Goal: Task Accomplishment & Management: Use online tool/utility

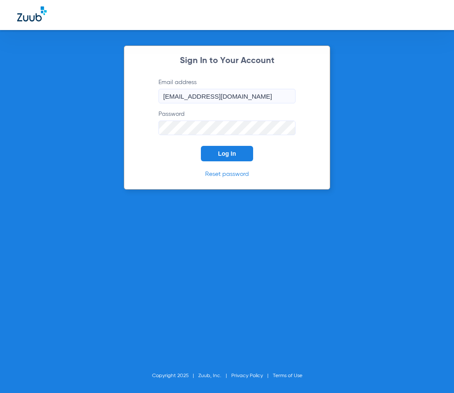
click at [238, 162] on div "Sign In to Your Account Email address [EMAIL_ADDRESS][DOMAIN_NAME] Password Log…" at bounding box center [227, 117] width 207 height 144
click at [237, 156] on button "Log In" at bounding box center [227, 153] width 52 height 15
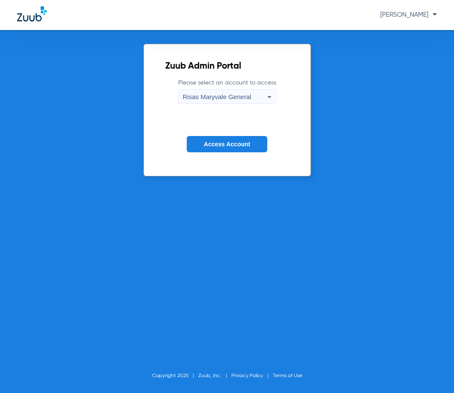
click at [241, 144] on span "Access Account" at bounding box center [227, 144] width 46 height 7
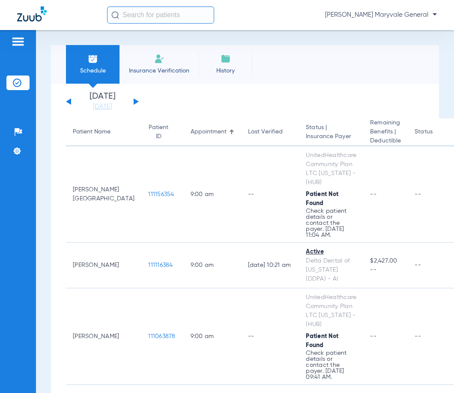
click at [166, 17] on input "text" at bounding box center [160, 14] width 107 height 17
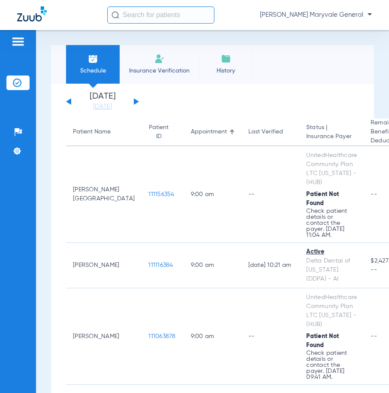
click at [168, 20] on input "text" at bounding box center [160, 14] width 107 height 17
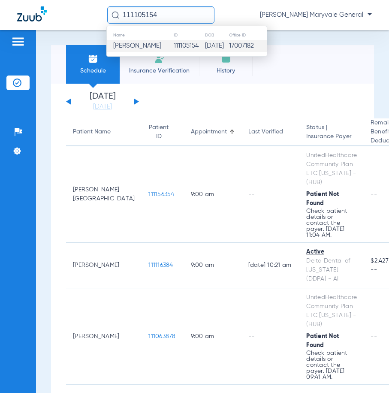
click at [173, 43] on td "111105154" at bounding box center [189, 46] width 32 height 12
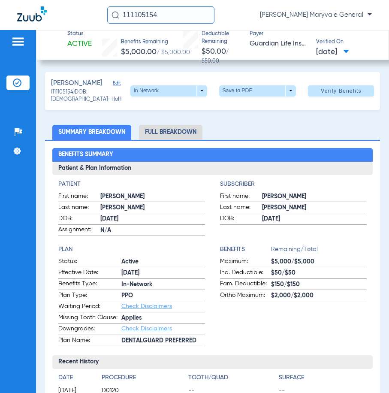
click at [115, 209] on span "ADAMS" at bounding box center [152, 207] width 105 height 9
click at [339, 91] on span "Verify Benefits" at bounding box center [341, 90] width 41 height 7
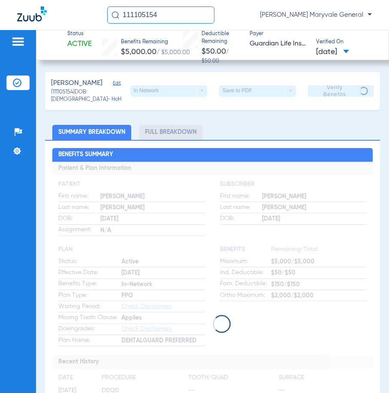
drag, startPoint x: 164, startPoint y: 20, endPoint x: 108, endPoint y: 20, distance: 56.1
click at [108, 20] on input "111105154" at bounding box center [160, 14] width 107 height 17
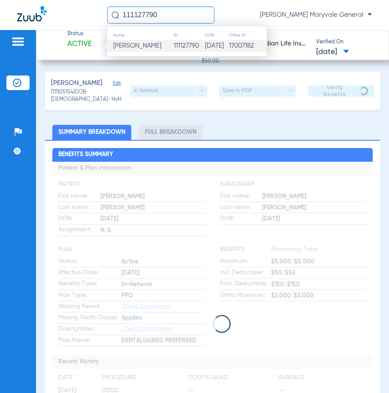
click at [173, 40] on td "111127790" at bounding box center [189, 46] width 32 height 12
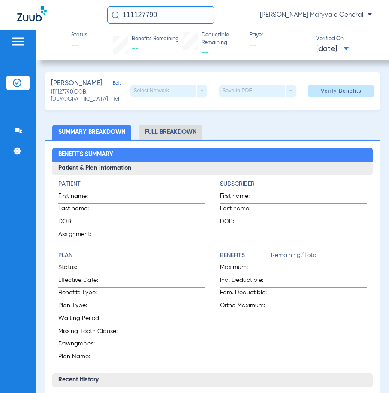
click at [253, 136] on ul "Summary Breakdown Full Breakdown" at bounding box center [212, 132] width 335 height 15
click at [345, 87] on span "Verify Benefits" at bounding box center [341, 90] width 41 height 7
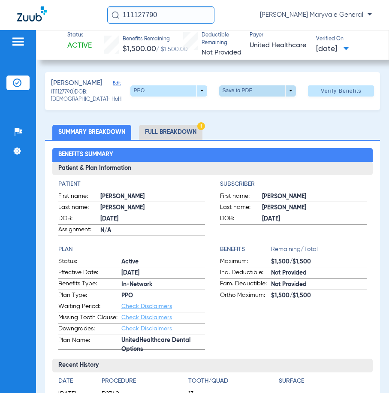
click at [251, 91] on span at bounding box center [257, 91] width 21 height 21
click at [256, 110] on span "Save to PDF" at bounding box center [254, 108] width 34 height 6
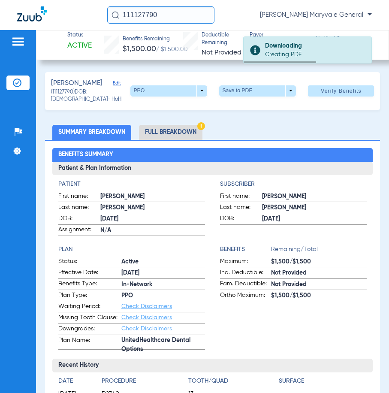
click at [173, 18] on input "111127790" at bounding box center [160, 14] width 107 height 17
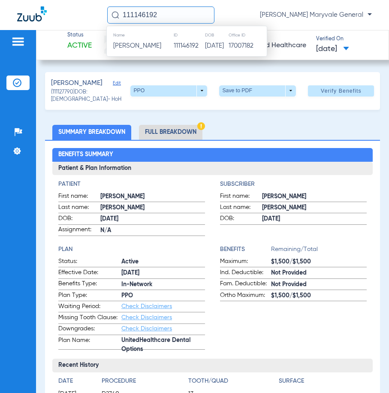
click at [151, 39] on th "Name" at bounding box center [140, 34] width 66 height 9
click at [154, 45] on td "Ethan Hoag" at bounding box center [140, 46] width 66 height 12
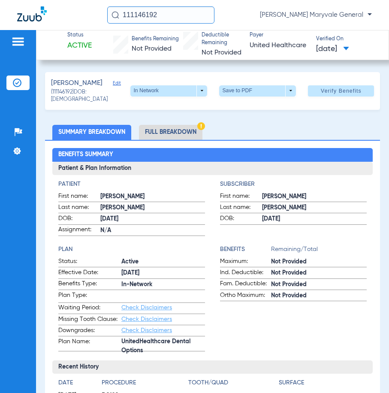
click at [326, 126] on ul "Summary Breakdown Full Breakdown" at bounding box center [212, 132] width 335 height 15
click at [327, 93] on span "Verify Benefits" at bounding box center [341, 90] width 41 height 7
drag, startPoint x: 164, startPoint y: 18, endPoint x: 85, endPoint y: 21, distance: 79.3
click at [85, 21] on div "111146192 Carmen Patino - Risas Maryvale General" at bounding box center [194, 15] width 389 height 30
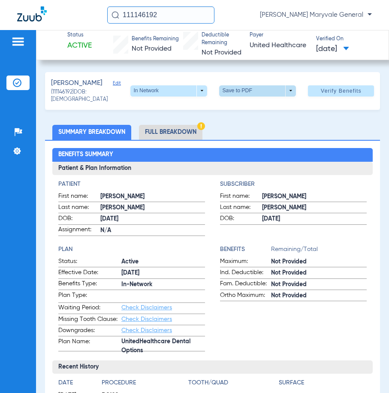
click at [240, 87] on span at bounding box center [257, 90] width 77 height 11
click at [247, 115] on div "insert_drive_file Save to PDF" at bounding box center [246, 107] width 66 height 18
click at [247, 107] on div "Hoag, Ethan Edit (111146192) DOB: 04/02/2016 In Network arrow_drop_down Save to…" at bounding box center [212, 91] width 335 height 38
click at [240, 90] on span at bounding box center [257, 90] width 77 height 11
click at [250, 105] on span "Save to PDF" at bounding box center [254, 107] width 34 height 6
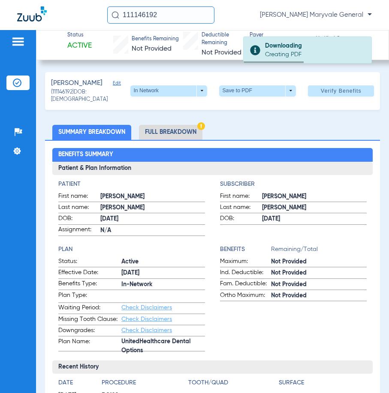
drag, startPoint x: 183, startPoint y: 21, endPoint x: 112, endPoint y: 22, distance: 71.1
click at [112, 22] on input "111146192" at bounding box center [160, 14] width 107 height 17
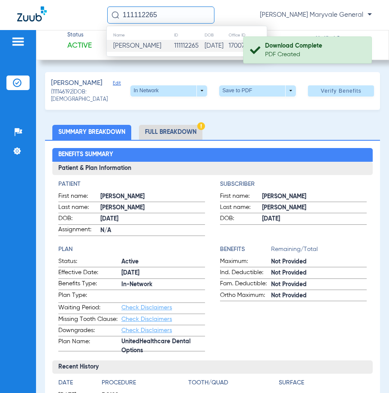
click at [161, 44] on span "Aaron Ignacio Bogarin" at bounding box center [137, 45] width 48 height 6
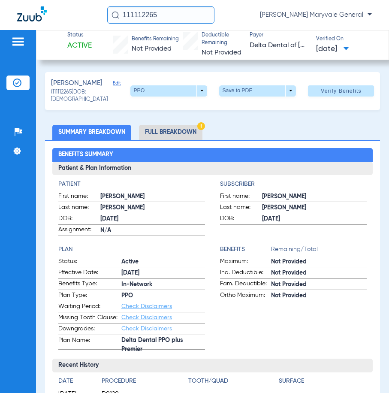
click at [314, 134] on ul "Summary Breakdown Full Breakdown" at bounding box center [212, 132] width 335 height 15
click at [323, 96] on span at bounding box center [341, 91] width 66 height 21
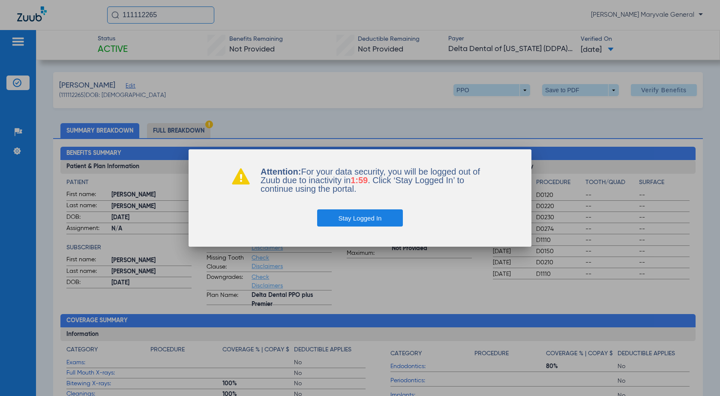
click at [357, 220] on button "Stay Logged In" at bounding box center [360, 217] width 86 height 17
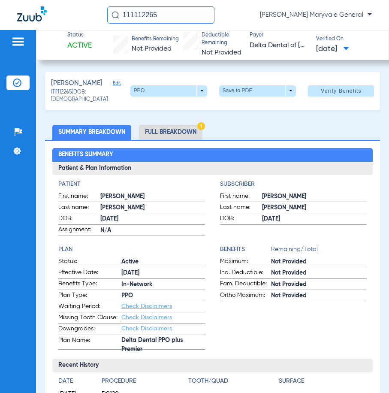
drag, startPoint x: 120, startPoint y: 18, endPoint x: 108, endPoint y: 19, distance: 12.9
click at [108, 19] on input "111112265" at bounding box center [160, 14] width 107 height 17
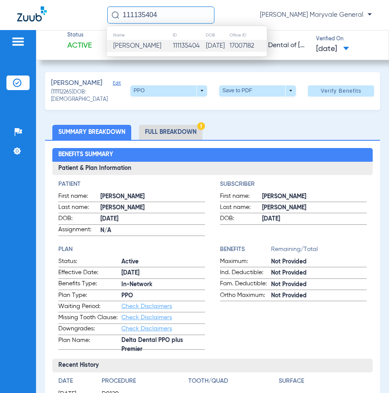
type input "111135404"
click at [181, 44] on td "111135404" at bounding box center [188, 46] width 33 height 12
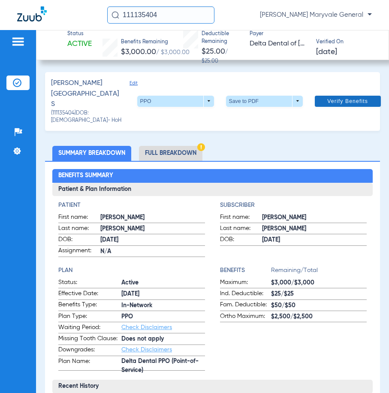
click at [334, 98] on span "Verify Benefits" at bounding box center [347, 101] width 41 height 7
click at [335, 98] on span "Verify Benefits" at bounding box center [347, 101] width 41 height 7
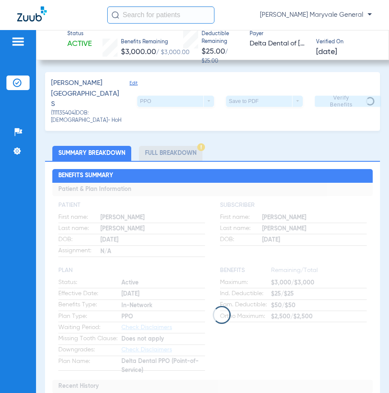
click at [173, 18] on input "text" at bounding box center [160, 14] width 107 height 17
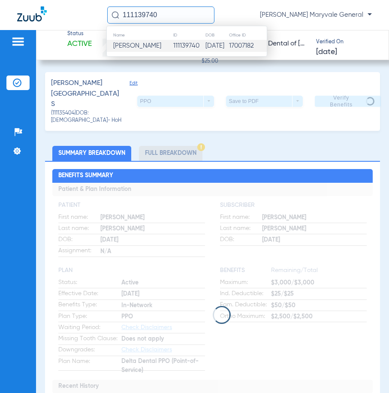
click at [161, 48] on span "[PERSON_NAME]" at bounding box center [137, 45] width 48 height 6
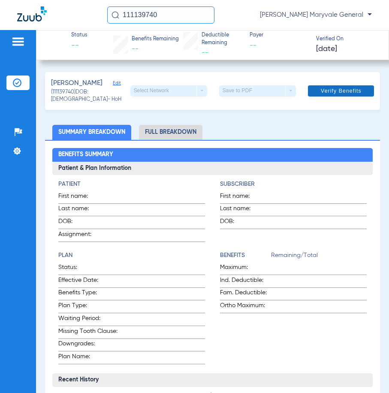
click at [329, 100] on span at bounding box center [341, 91] width 66 height 21
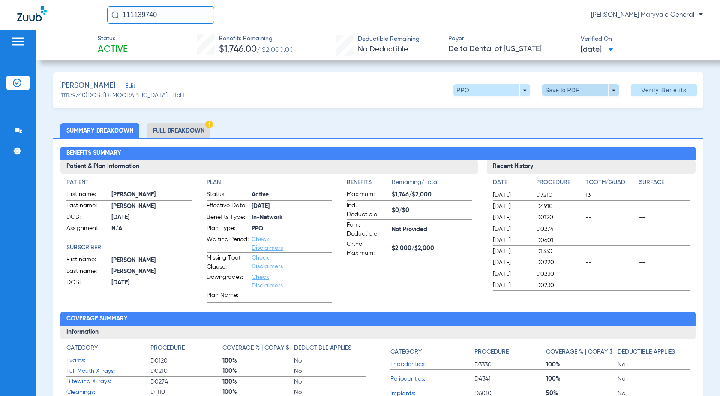
click at [388, 86] on span at bounding box center [580, 90] width 77 height 12
click at [388, 107] on span "Save to PDF" at bounding box center [577, 107] width 34 height 6
click at [191, 126] on li "Full Breakdown" at bounding box center [178, 130] width 63 height 15
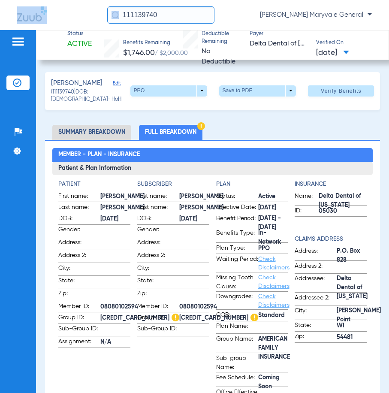
drag, startPoint x: 169, startPoint y: 24, endPoint x: 93, endPoint y: 20, distance: 76.8
click at [93, 20] on div "111139740 Carmen Patino - Risas Maryvale General" at bounding box center [194, 15] width 389 height 30
click at [199, 25] on div "111139740 Carmen Patino - Risas Maryvale General" at bounding box center [194, 15] width 389 height 30
drag, startPoint x: 192, startPoint y: 19, endPoint x: 53, endPoint y: 1, distance: 140.0
click at [56, 1] on div "111139740 Carmen Patino - Risas Maryvale General" at bounding box center [194, 15] width 389 height 30
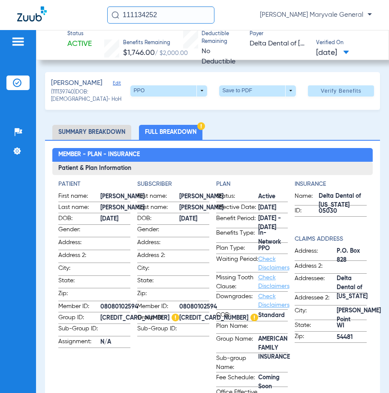
drag, startPoint x: 182, startPoint y: 15, endPoint x: 89, endPoint y: 9, distance: 92.8
click at [89, 9] on div "111134252 Carmen Patino - Risas Maryvale General" at bounding box center [194, 15] width 389 height 30
type input "111134252"
drag, startPoint x: 209, startPoint y: 74, endPoint x: 216, endPoint y: 75, distance: 7.4
click at [209, 74] on div "Hernandez, Veronica Edit (111139740) DOB: 08/31/1982 - HoH PPO arrow_drop_down …" at bounding box center [212, 91] width 335 height 38
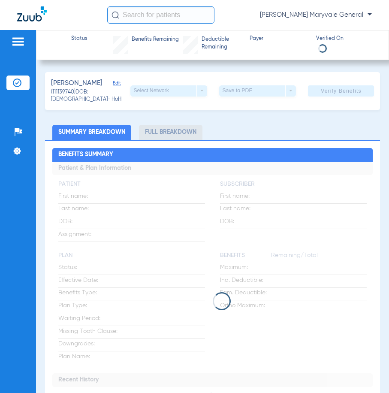
click at [176, 19] on input "text" at bounding box center [160, 14] width 107 height 17
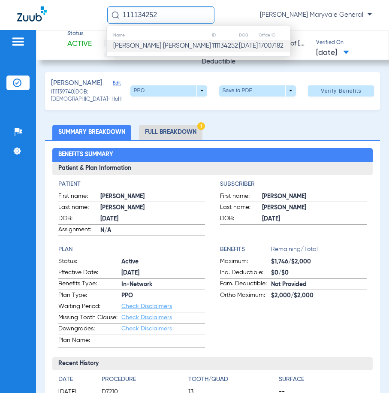
type input "111134252"
click at [169, 42] on td "Meenaa Aamina Sykes" at bounding box center [159, 46] width 105 height 12
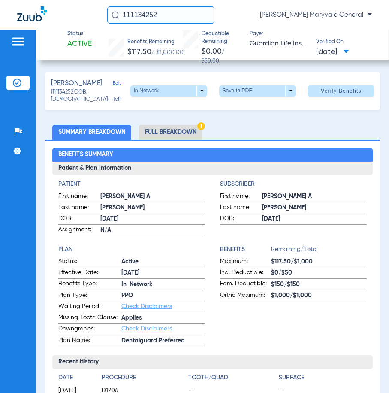
click at [174, 131] on li "Full Breakdown" at bounding box center [170, 132] width 63 height 15
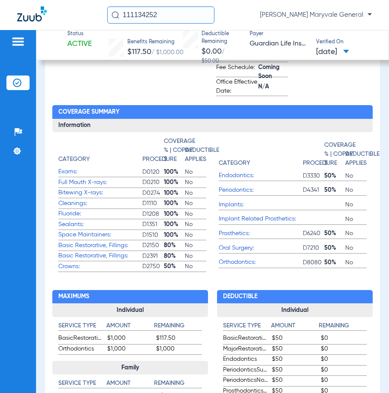
scroll to position [312, 0]
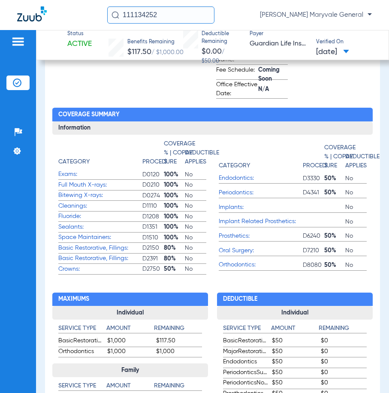
click at [160, 158] on h4 "Procedure" at bounding box center [159, 161] width 34 height 9
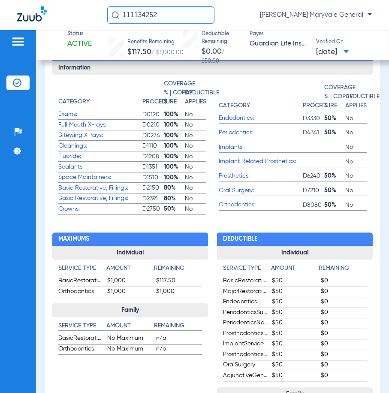
scroll to position [406, 0]
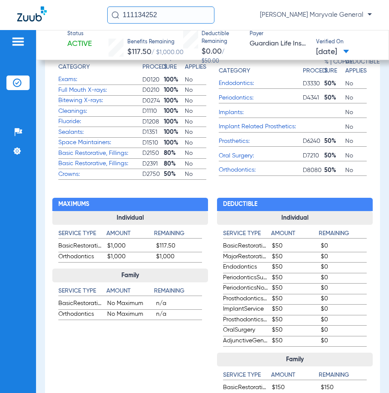
click at [171, 276] on h3 "Family" at bounding box center [130, 275] width 156 height 14
click at [201, 254] on div "Service Type Amount Remaining BasicRestorative $1,000 $117.50 Orthodontics $1,0…" at bounding box center [130, 244] width 156 height 38
click at [210, 184] on div "Maximums Individual Service Type Amount Remaining BasicRestorative $1,000 $117.…" at bounding box center [212, 334] width 320 height 309
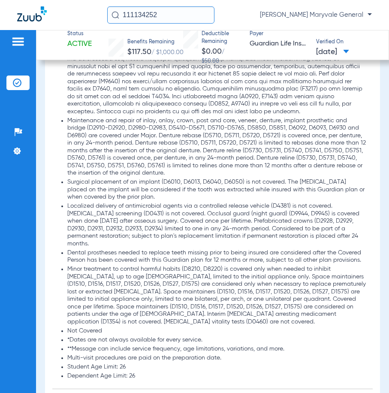
scroll to position [1346, 0]
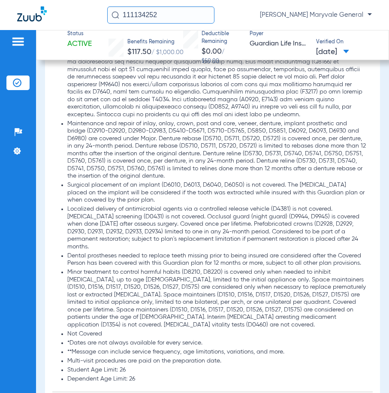
drag, startPoint x: 380, startPoint y: 258, endPoint x: 377, endPoint y: 294, distance: 36.2
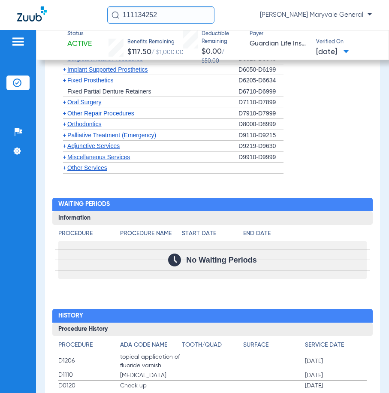
scroll to position [1823, 0]
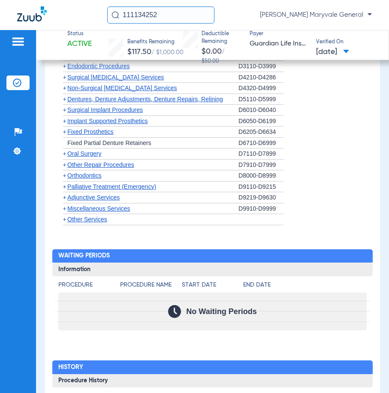
click at [65, 117] on span "+" at bounding box center [64, 120] width 3 height 7
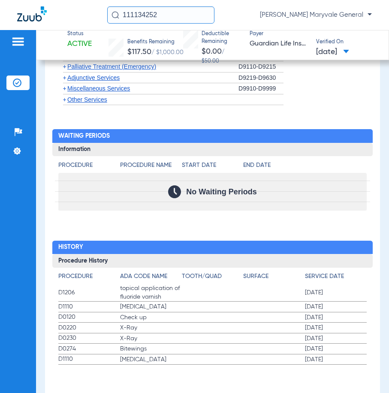
scroll to position [2004, 0]
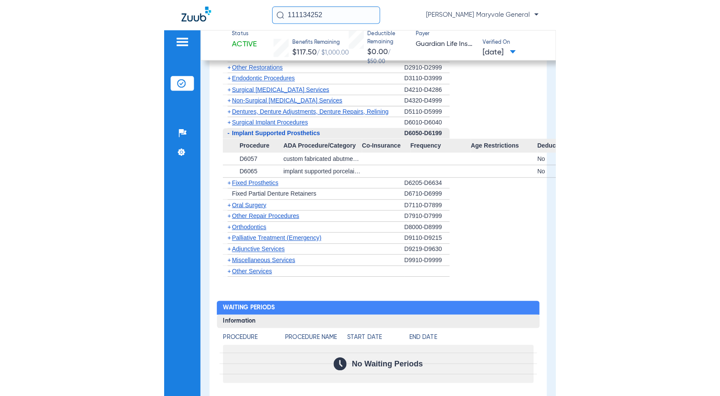
scroll to position [1747, 0]
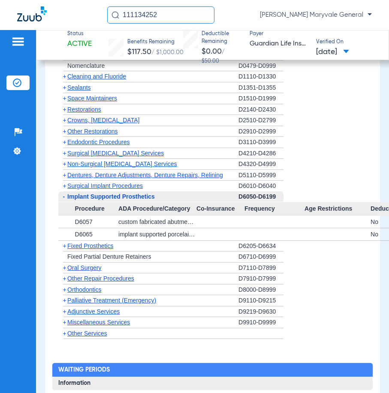
click at [206, 216] on div at bounding box center [220, 222] width 48 height 12
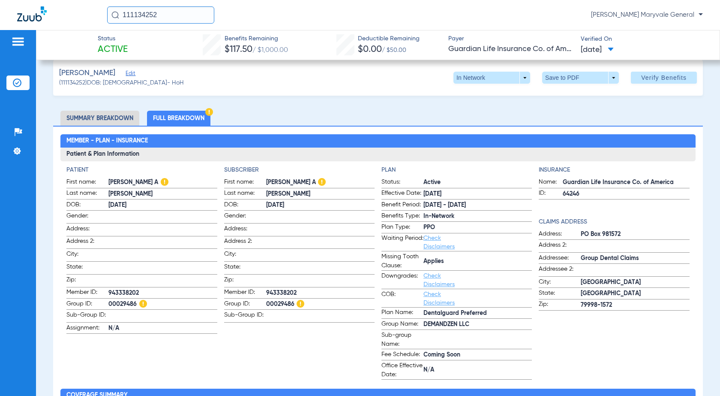
scroll to position [0, 0]
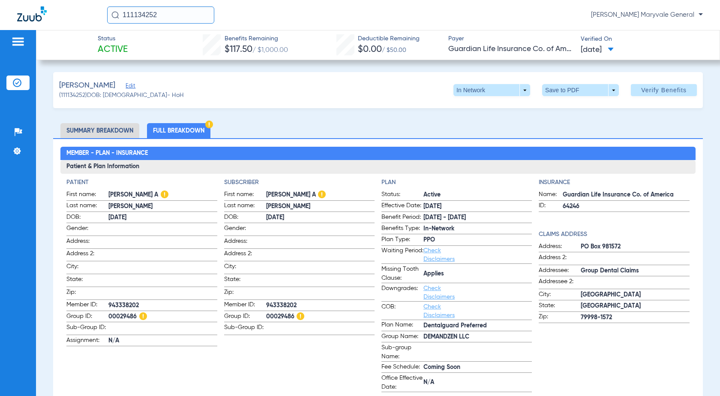
click at [108, 128] on li "Summary Breakdown" at bounding box center [99, 130] width 79 height 15
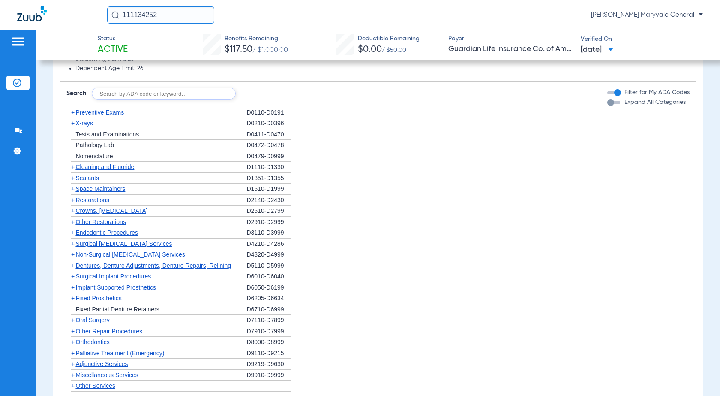
scroll to position [748, 0]
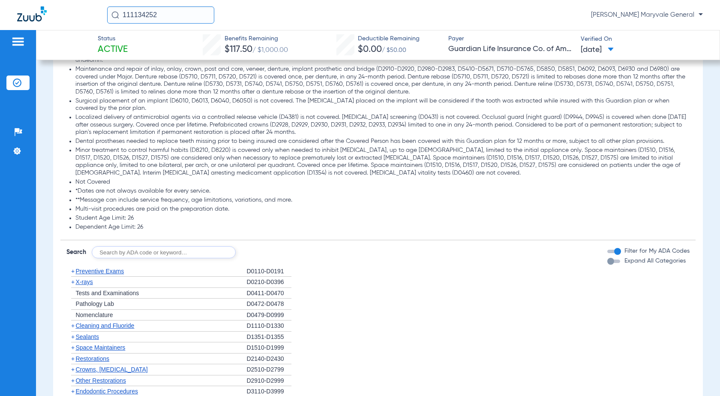
click at [146, 251] on input "text" at bounding box center [164, 252] width 144 height 12
type input "d"
click at [140, 250] on input "D" at bounding box center [164, 252] width 144 height 12
click at [149, 249] on input "D" at bounding box center [164, 252] width 144 height 12
type input "D6104"
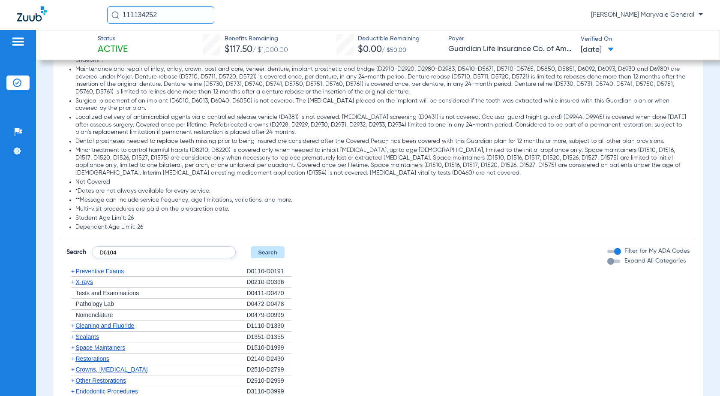
click at [265, 248] on button "Search" at bounding box center [268, 252] width 34 height 12
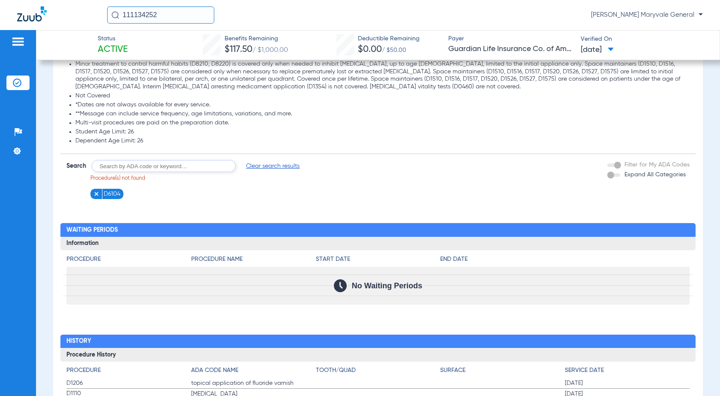
scroll to position [847, 0]
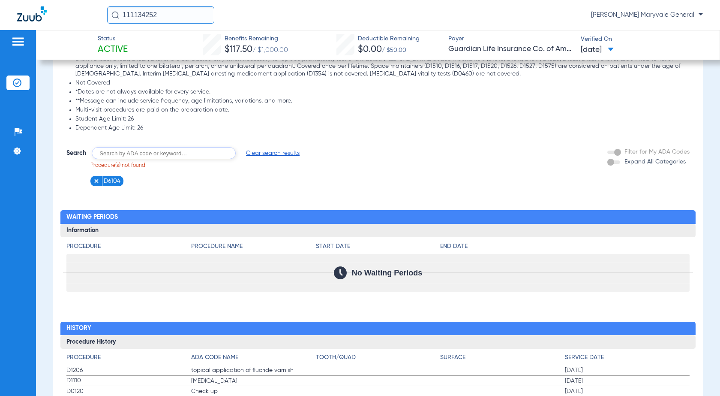
click at [125, 147] on input "text" at bounding box center [164, 153] width 144 height 12
type input "D7953"
click at [271, 147] on button "Search" at bounding box center [268, 153] width 34 height 12
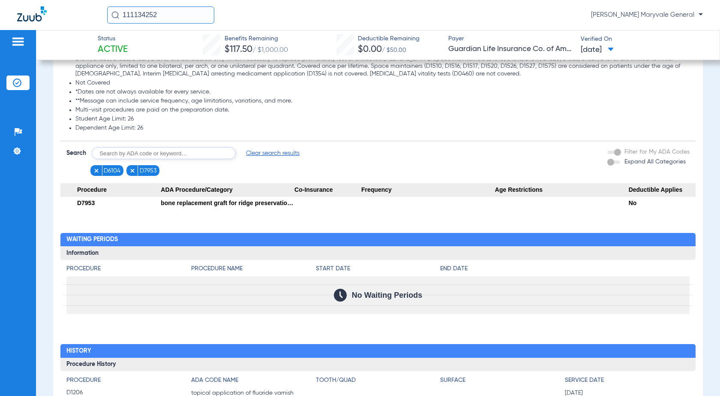
click at [192, 152] on input "text" at bounding box center [164, 153] width 144 height 12
type input "D6058"
click at [99, 168] on img at bounding box center [96, 171] width 6 height 6
click at [95, 168] on img at bounding box center [96, 171] width 6 height 6
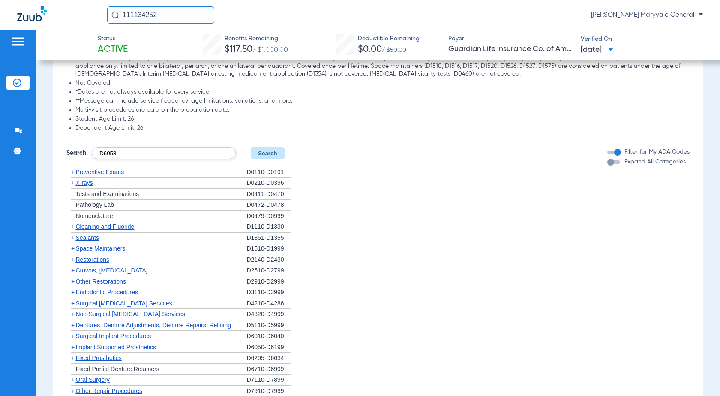
click at [259, 150] on button "Search" at bounding box center [268, 153] width 34 height 12
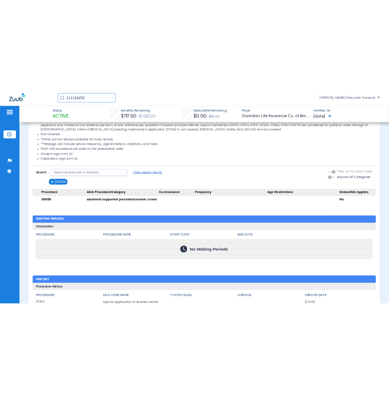
scroll to position [0, 0]
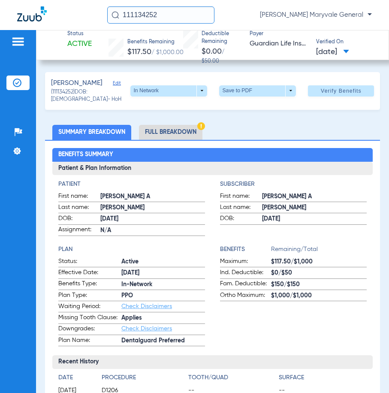
drag, startPoint x: 170, startPoint y: 17, endPoint x: 111, endPoint y: 17, distance: 58.7
click at [111, 17] on input "111134252" at bounding box center [160, 14] width 107 height 17
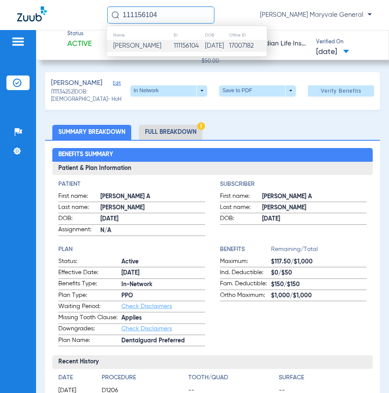
click at [183, 47] on td "111156104" at bounding box center [189, 46] width 32 height 12
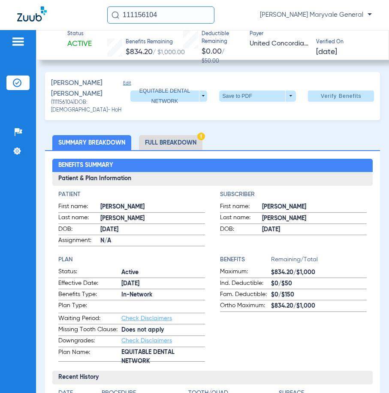
drag, startPoint x: 283, startPoint y: 156, endPoint x: 288, endPoint y: 151, distance: 7.3
click at [283, 156] on div "Benefits Summary Patient & Plan Information Patient First name: DARLYN Last nam…" at bounding box center [212, 388] width 335 height 477
click at [343, 99] on span "Verify Benefits" at bounding box center [341, 96] width 41 height 7
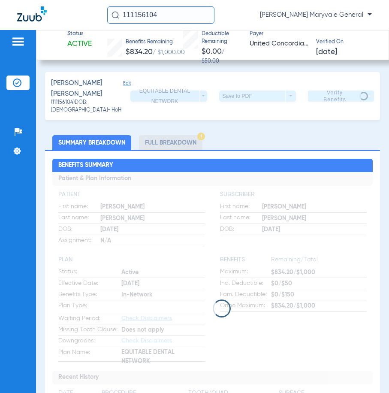
drag, startPoint x: 170, startPoint y: 19, endPoint x: 126, endPoint y: 21, distance: 43.7
click at [126, 20] on input "111156104" at bounding box center [160, 14] width 107 height 17
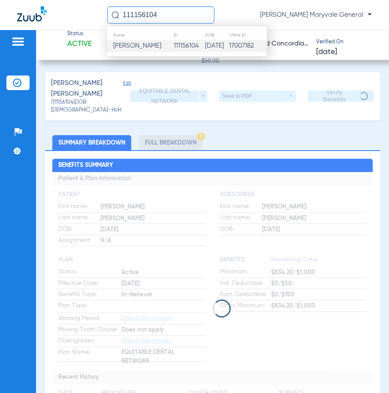
paste input "354"
type input "111135404"
click at [177, 42] on td "111135404" at bounding box center [188, 46] width 33 height 12
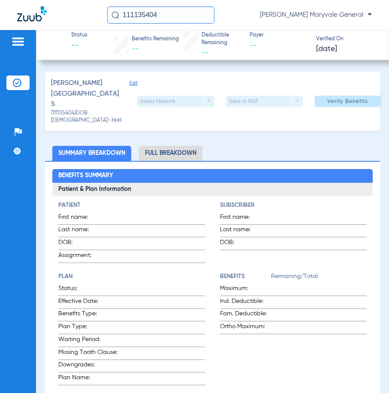
click at [252, 146] on ul "Summary Breakdown Full Breakdown" at bounding box center [212, 153] width 335 height 15
click at [159, 16] on input "111135404" at bounding box center [160, 14] width 107 height 17
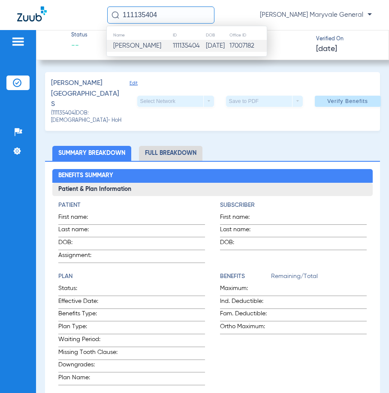
click at [161, 45] on span "Grecia S Rabago" at bounding box center [137, 45] width 48 height 6
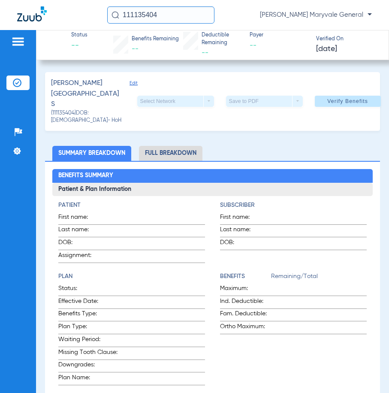
click at [166, 13] on input "111135404" at bounding box center [160, 14] width 107 height 17
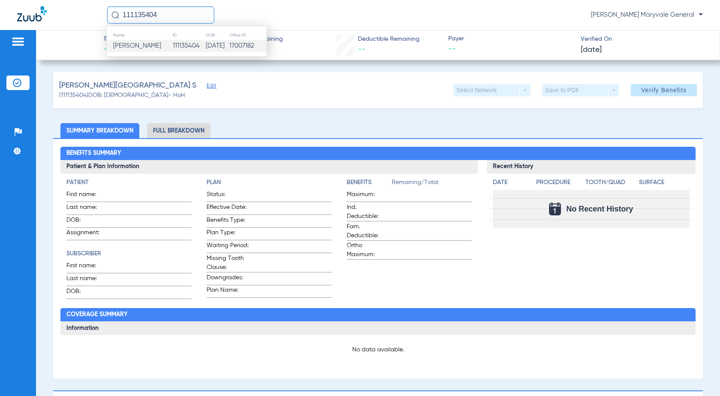
click at [331, 87] on div "Rabago, Grecia S Edit (111135404) DOB: 07/25/1998 - HoH Select Network arrow_dr…" at bounding box center [378, 90] width 650 height 36
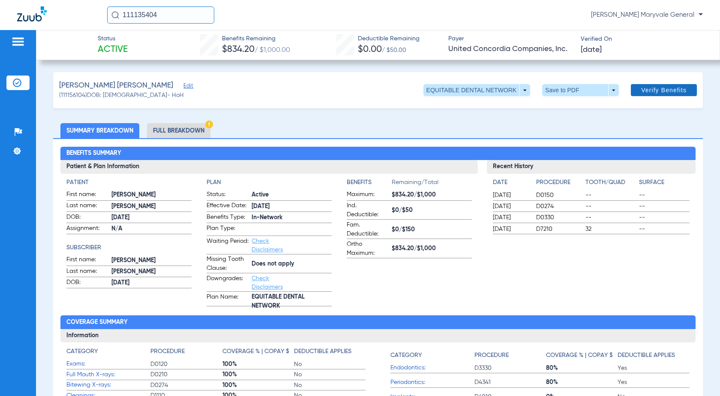
click at [388, 92] on span at bounding box center [664, 90] width 66 height 21
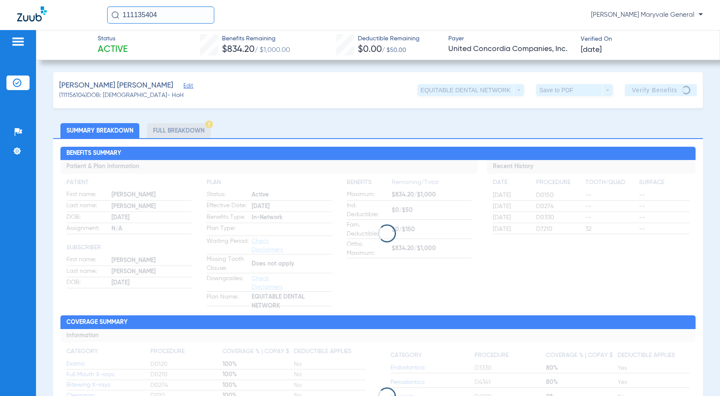
click at [388, 247] on app-loading-indicator at bounding box center [377, 233] width 635 height 146
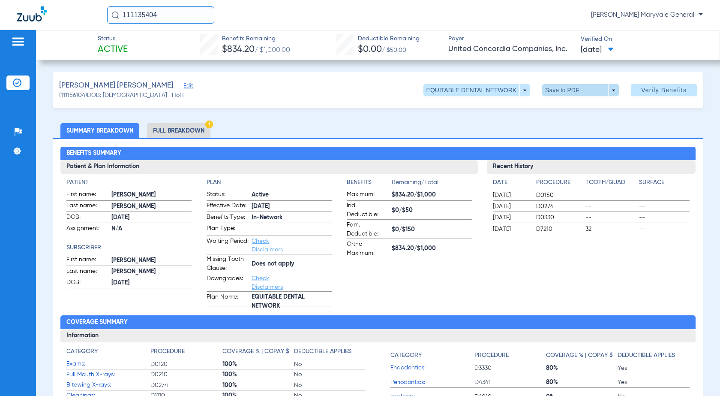
click at [388, 93] on span at bounding box center [580, 90] width 21 height 21
click at [388, 106] on span "Save to PDF" at bounding box center [577, 107] width 34 height 6
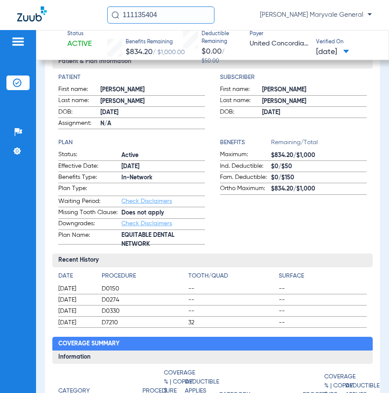
scroll to position [120, 0]
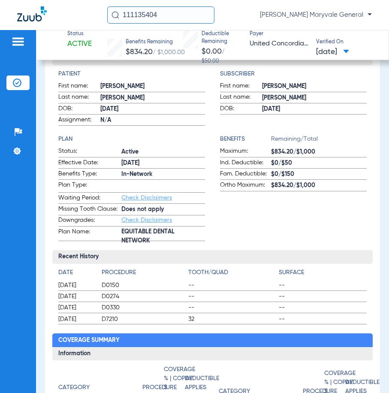
drag, startPoint x: 381, startPoint y: 147, endPoint x: 384, endPoint y: 157, distance: 10.1
click at [384, 157] on div "Status Active Benefits Remaining $834.20 / $1,000.00 Deductible Remaining $0.00…" at bounding box center [212, 211] width 353 height 363
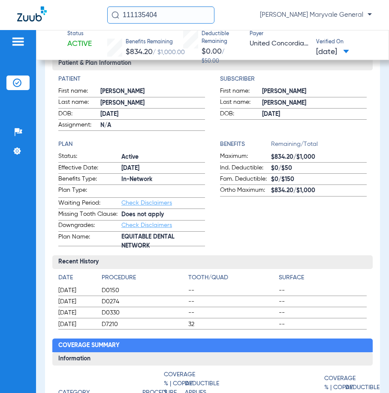
scroll to position [0, 0]
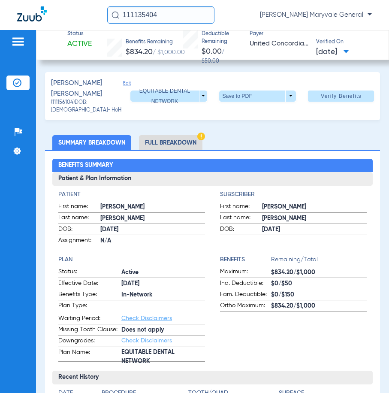
click at [169, 146] on li "Full Breakdown" at bounding box center [170, 142] width 63 height 15
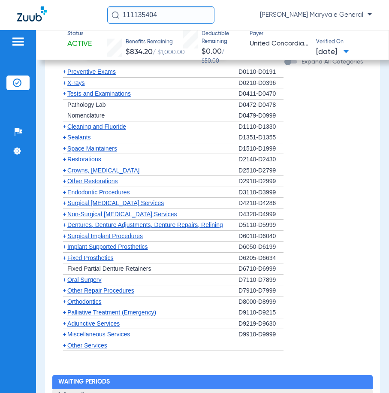
scroll to position [985, 0]
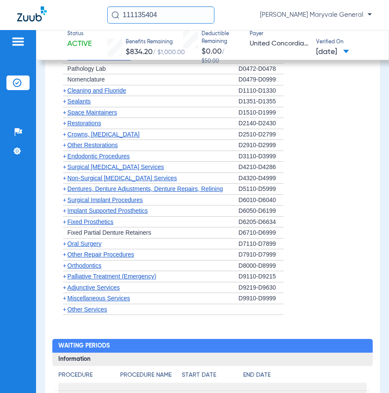
click at [76, 262] on span "Orthodontics" at bounding box center [84, 265] width 34 height 7
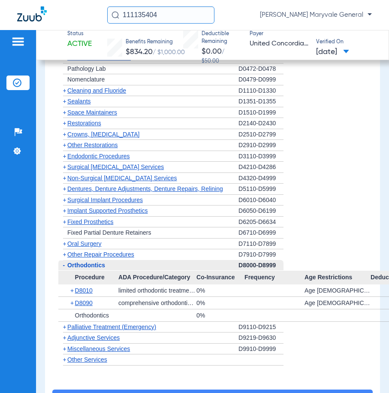
click at [340, 284] on div "Age 20 and older" at bounding box center [337, 290] width 66 height 12
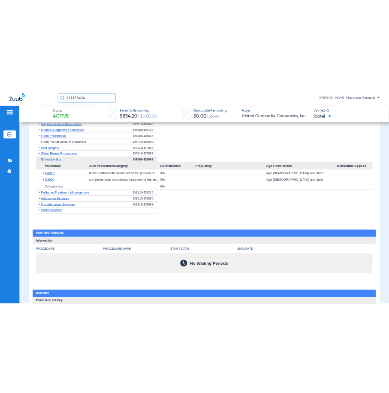
scroll to position [925, 0]
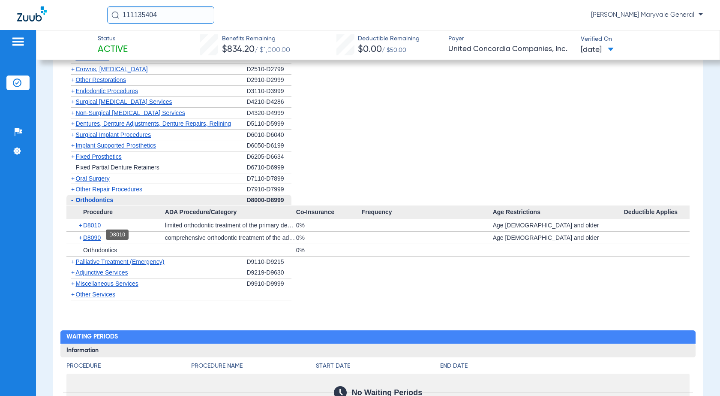
click at [94, 228] on span "D8010" at bounding box center [92, 225] width 18 height 7
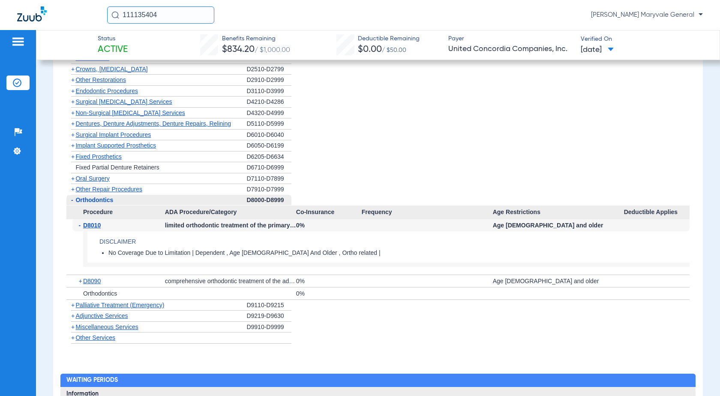
click at [94, 228] on span "D8010" at bounding box center [92, 225] width 18 height 7
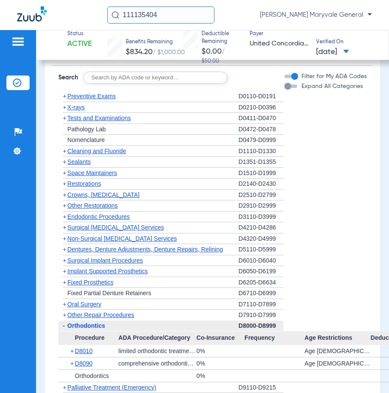
click at [107, 93] on span "Preventive Exams" at bounding box center [91, 96] width 48 height 7
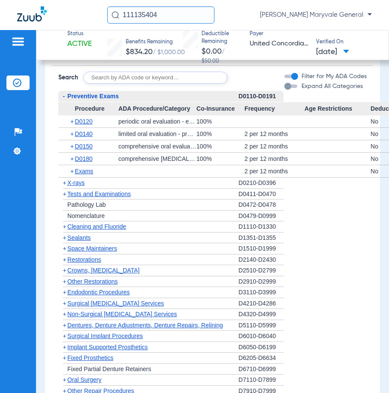
click at [88, 118] on span "D0120" at bounding box center [84, 121] width 18 height 7
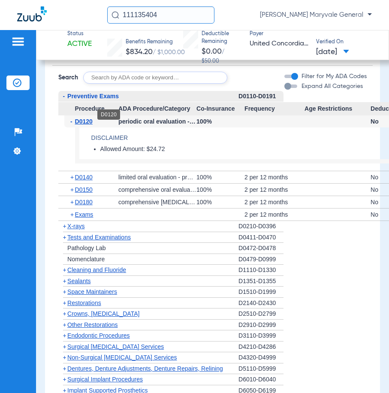
click at [88, 118] on span "D0120" at bounding box center [84, 121] width 18 height 7
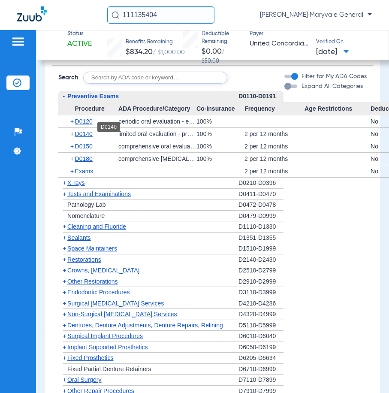
click at [89, 130] on span "D0140" at bounding box center [84, 133] width 18 height 7
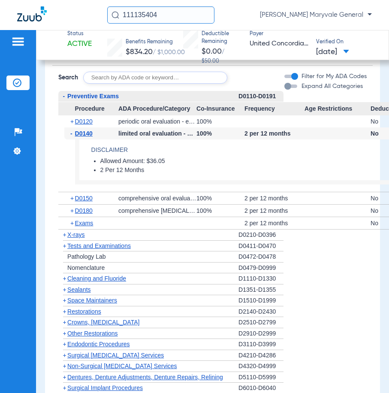
click at [89, 130] on span "D0140" at bounding box center [84, 133] width 18 height 7
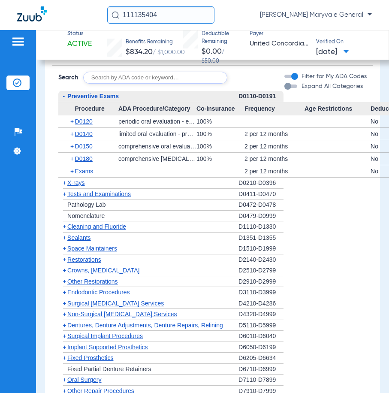
click at [87, 93] on div "- Preventive Exams" at bounding box center [148, 96] width 180 height 11
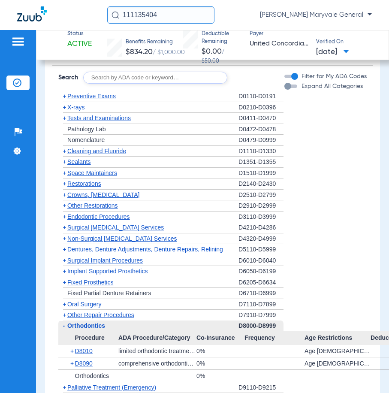
click at [82, 103] on div "+ X-rays" at bounding box center [148, 107] width 180 height 11
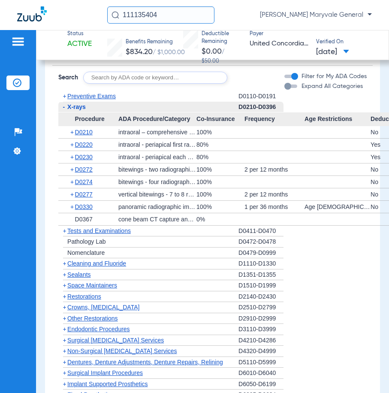
click at [84, 93] on span "Preventive Exams" at bounding box center [91, 96] width 48 height 7
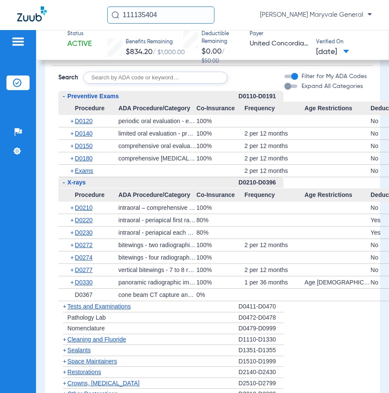
click at [79, 179] on span "X-rays" at bounding box center [76, 182] width 18 height 7
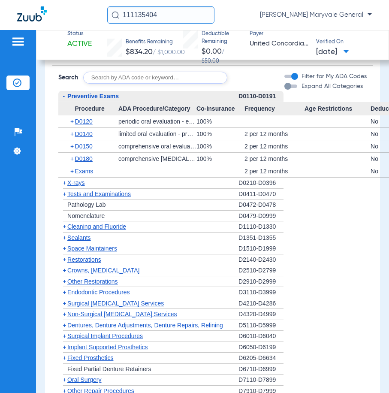
click at [89, 93] on span "Preventive Exams" at bounding box center [92, 96] width 51 height 7
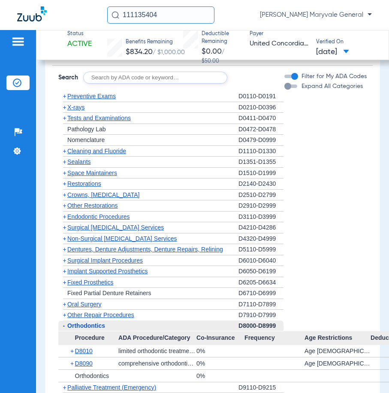
click at [94, 114] on span "Tests and Examinations" at bounding box center [98, 117] width 63 height 7
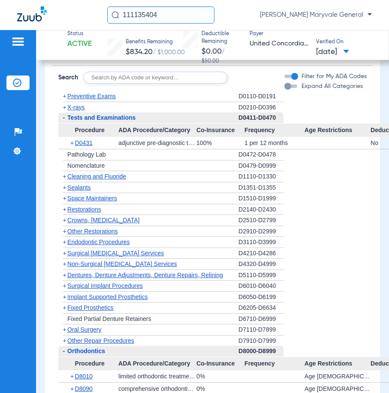
click at [87, 114] on span "Tests and Examinations" at bounding box center [101, 117] width 68 height 7
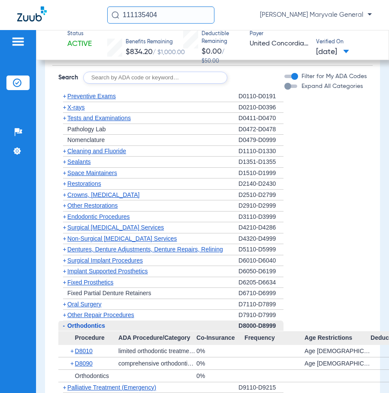
click at [84, 147] on span "Cleaning and Fluoride" at bounding box center [96, 150] width 59 height 7
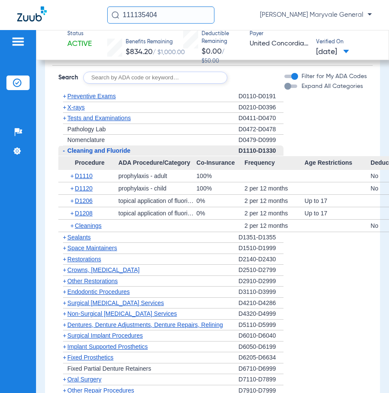
click at [91, 148] on div "- Cleaning and Fluoride" at bounding box center [148, 150] width 180 height 11
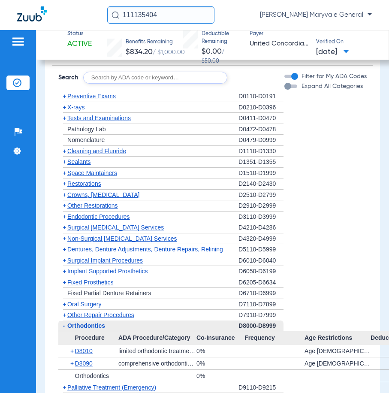
click at [94, 147] on span "Cleaning and Fluoride" at bounding box center [96, 150] width 59 height 7
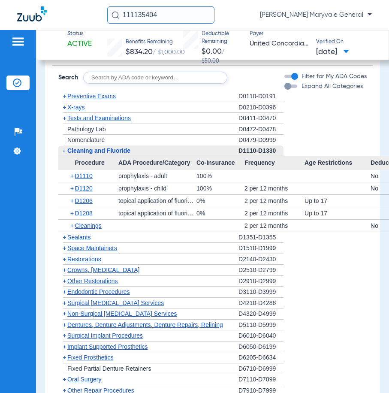
click at [82, 234] on span "Sealants" at bounding box center [78, 237] width 23 height 7
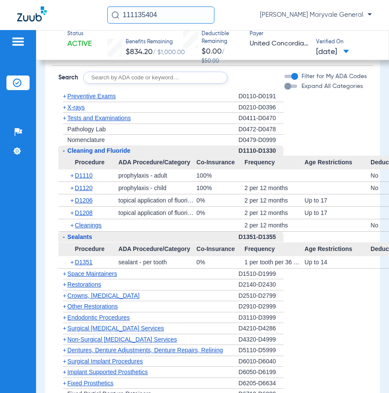
click at [86, 147] on span "Cleaning and Fluoride" at bounding box center [98, 150] width 63 height 7
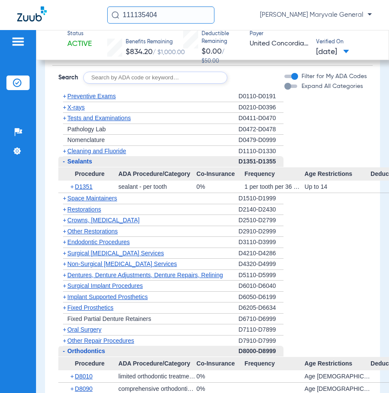
click at [84, 158] on span "Sealants" at bounding box center [79, 161] width 25 height 7
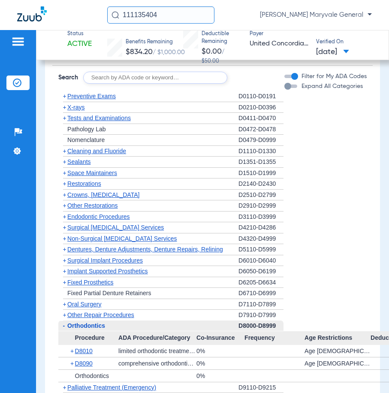
click at [99, 180] on span "Restorations" at bounding box center [84, 183] width 34 height 7
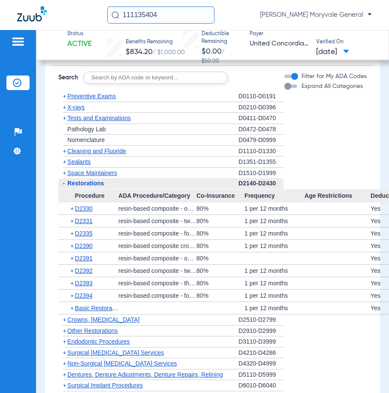
click at [99, 180] on span "Restorations" at bounding box center [85, 183] width 37 height 7
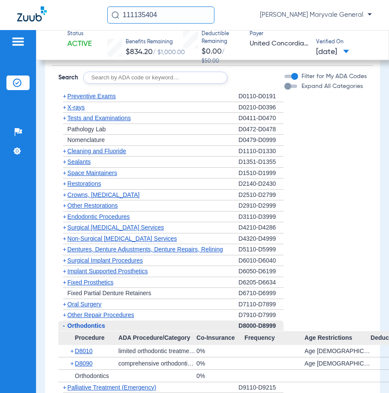
click at [96, 189] on div "+ Crowns, Inlays and Onlays" at bounding box center [148, 194] width 180 height 11
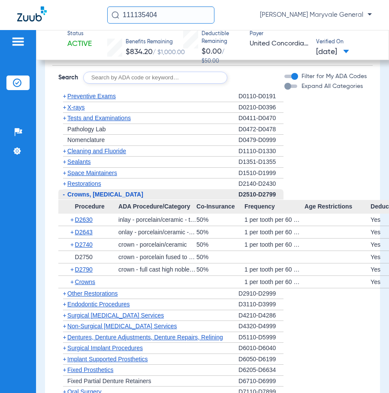
click at [84, 180] on span "Restorations" at bounding box center [84, 183] width 34 height 7
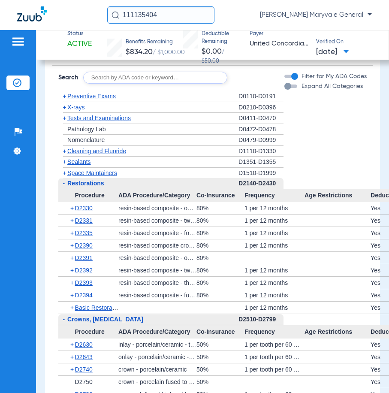
click at [84, 180] on span "Restorations" at bounding box center [85, 183] width 37 height 7
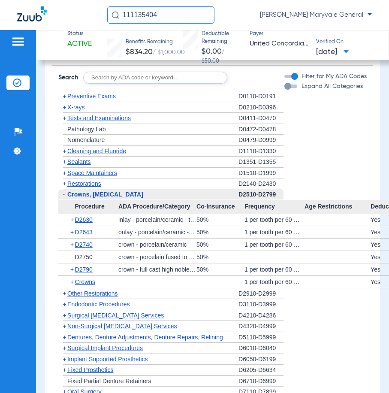
click at [87, 191] on span "Crowns, Inlays and Onlays" at bounding box center [105, 194] width 76 height 7
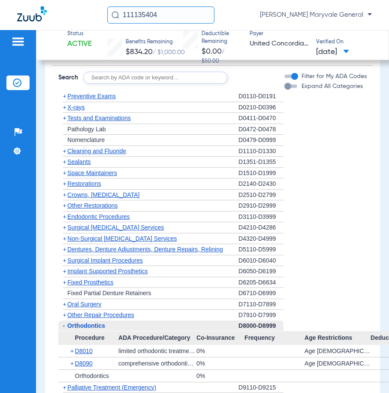
click at [95, 224] on span "Surgical Periodontal Services" at bounding box center [115, 227] width 96 height 7
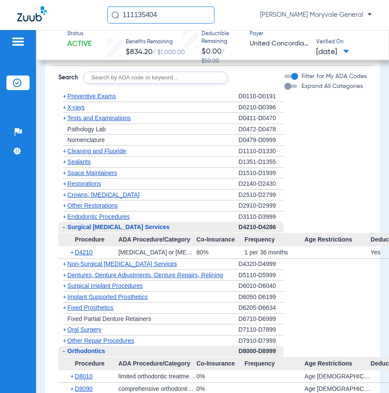
click at [95, 223] on span "Surgical Periodontal Services" at bounding box center [118, 226] width 102 height 7
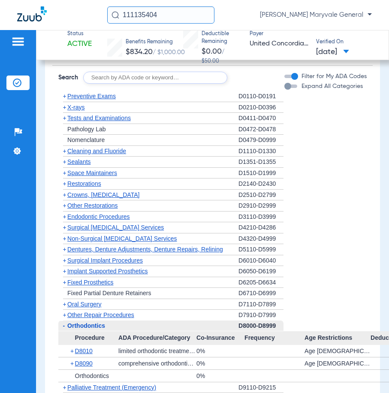
click at [95, 235] on span "Non-Surgical Periodontal Services" at bounding box center [121, 238] width 109 height 7
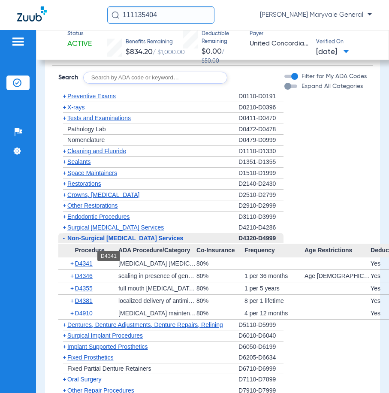
click at [89, 260] on span "D4341" at bounding box center [84, 263] width 18 height 7
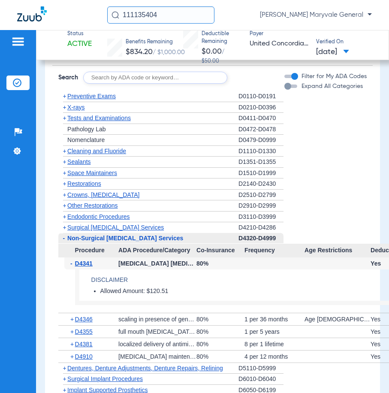
click at [89, 260] on span "D4341" at bounding box center [84, 263] width 18 height 7
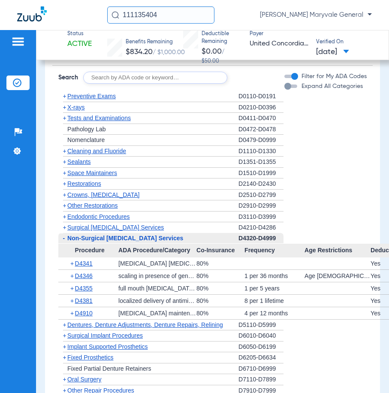
click at [95, 234] on div "- Non-Surgical Periodontal Services" at bounding box center [148, 238] width 180 height 11
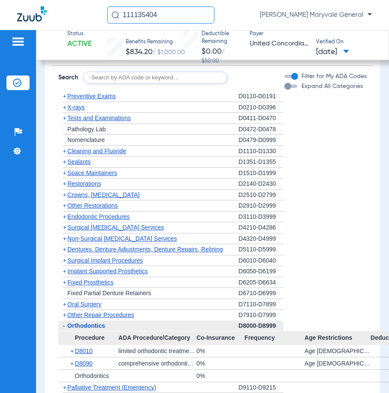
click at [98, 246] on span "Dentures, Denture Adjustments, Denture Repairs, Relining" at bounding box center [145, 249] width 156 height 7
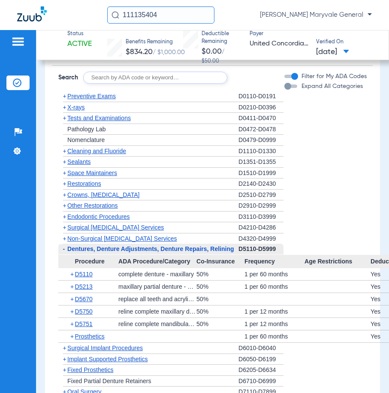
click at [98, 245] on span "Dentures, Denture Adjustments, Denture Repairs, Relining" at bounding box center [150, 248] width 166 height 7
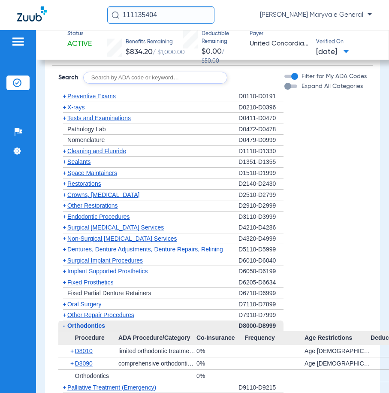
click at [82, 300] on span "Oral Surgery" at bounding box center [84, 303] width 34 height 7
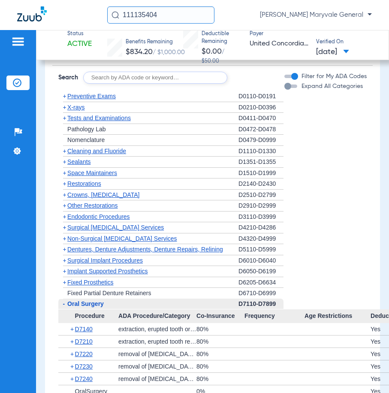
click at [82, 300] on span "Oral Surgery" at bounding box center [85, 303] width 36 height 7
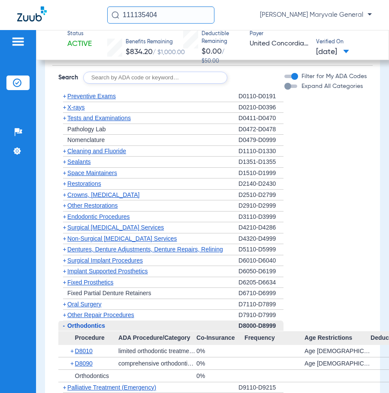
click at [79, 311] on span "Other Repair Procedures" at bounding box center [100, 314] width 67 height 7
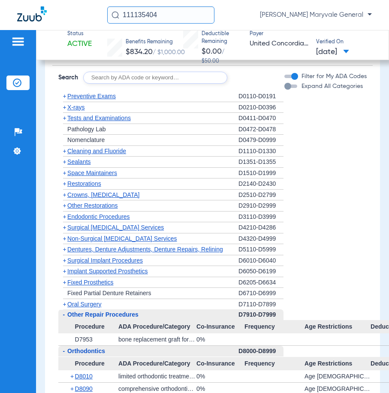
click at [79, 311] on span "Other Repair Procedures" at bounding box center [102, 314] width 71 height 7
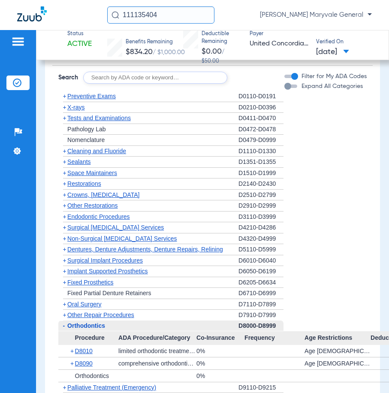
click at [83, 322] on span "Orthodontics" at bounding box center [86, 325] width 38 height 7
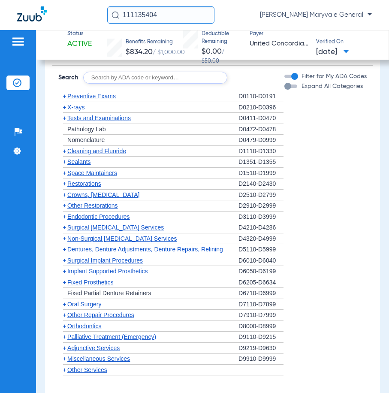
click at [129, 267] on span "Implant Supported Prosthetics" at bounding box center [107, 270] width 81 height 7
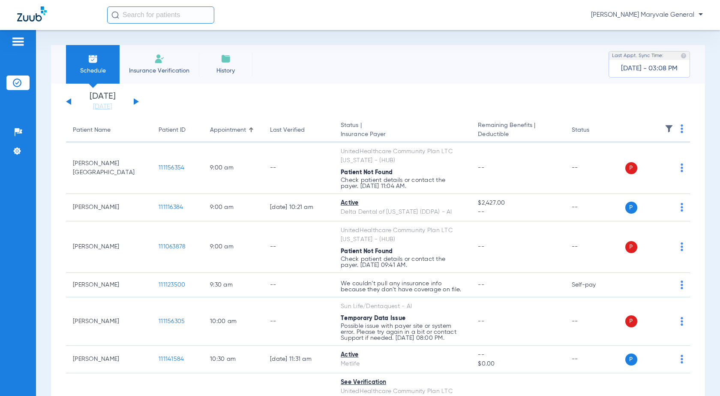
click at [150, 66] on li "Insurance Verification" at bounding box center [159, 64] width 79 height 39
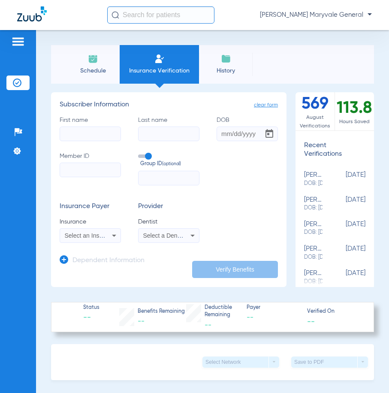
click at [98, 134] on input "First name" at bounding box center [90, 133] width 61 height 15
type input "miguel"
type input "f"
type input "garcia"
type input "01/27/1998"
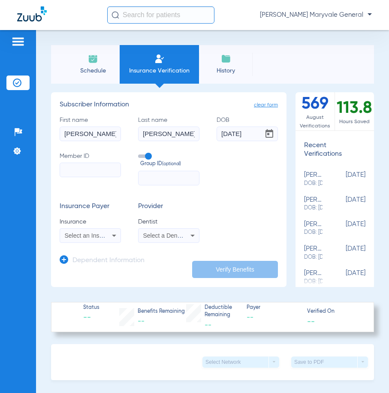
click at [62, 165] on input "Member ID" at bounding box center [90, 169] width 61 height 15
paste input "966274906"
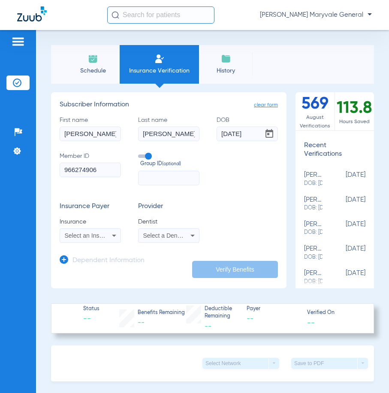
type input "966274906"
click at [102, 236] on span "Select an Insurance" at bounding box center [91, 235] width 53 height 7
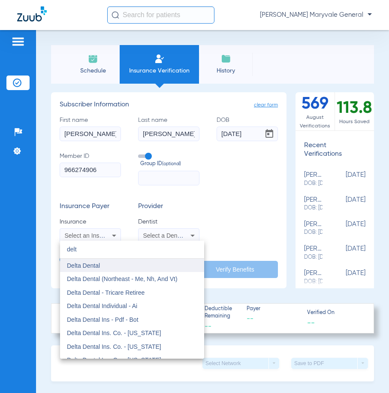
type input "delt"
click at [117, 262] on mat-option "Delta Dental" at bounding box center [132, 265] width 144 height 14
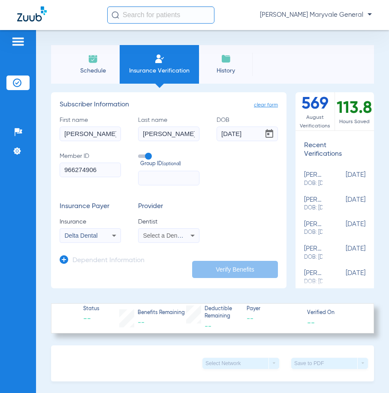
click at [149, 237] on span "Select a Dentist" at bounding box center [164, 235] width 42 height 7
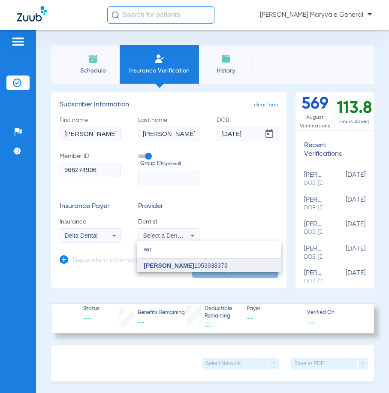
type input "wo"
click at [160, 266] on span "[PERSON_NAME]" at bounding box center [169, 265] width 50 height 7
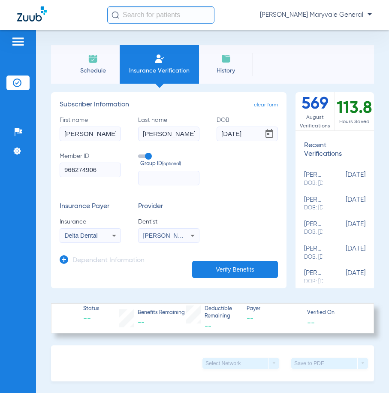
click at [220, 269] on button "Verify Benefits" at bounding box center [235, 269] width 86 height 17
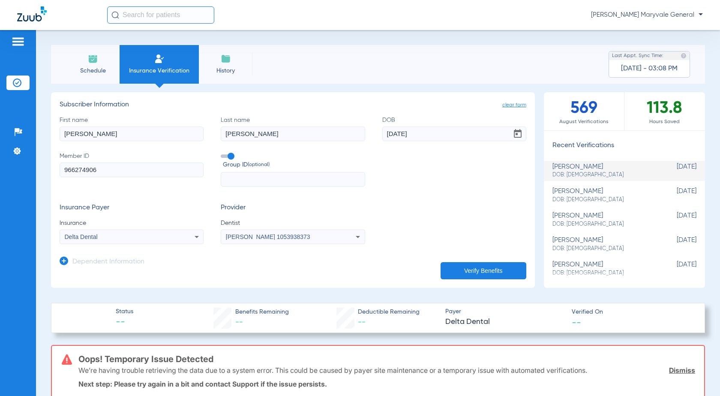
click at [162, 239] on div "Delta Dental" at bounding box center [119, 237] width 108 height 6
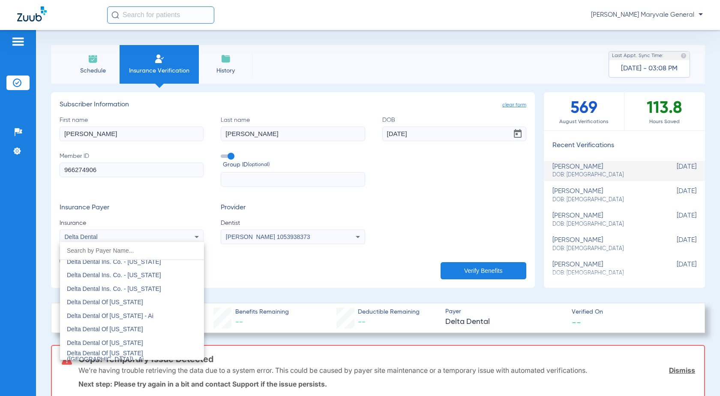
scroll to position [1575, 0]
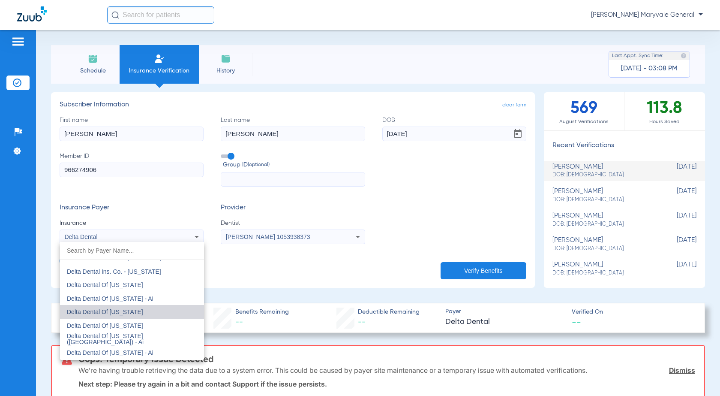
click at [143, 310] on mat-option "Delta Dental Of [US_STATE]" at bounding box center [132, 312] width 144 height 14
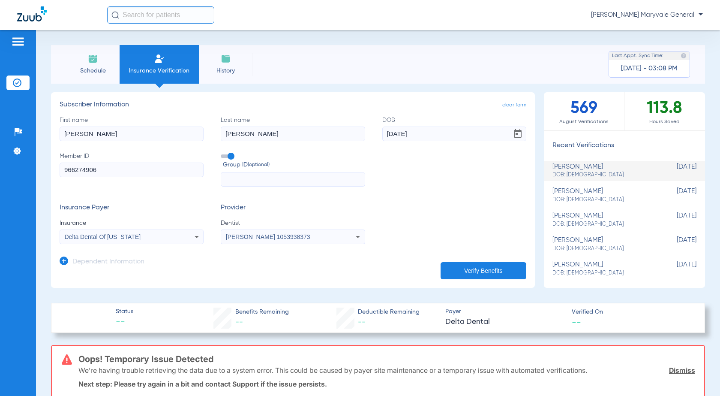
click at [470, 272] on button "Verify Benefits" at bounding box center [484, 270] width 86 height 17
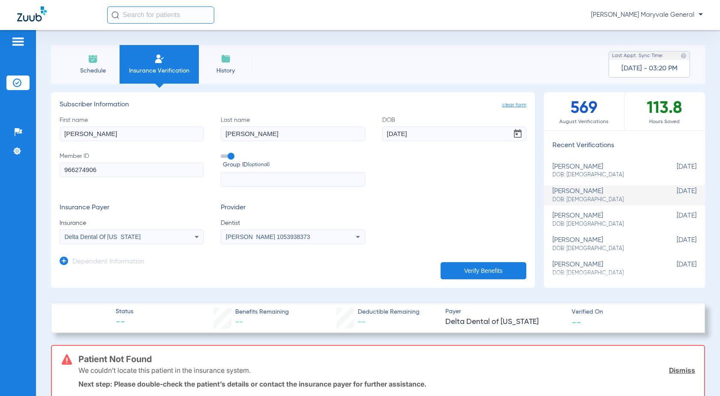
scroll to position [26, 0]
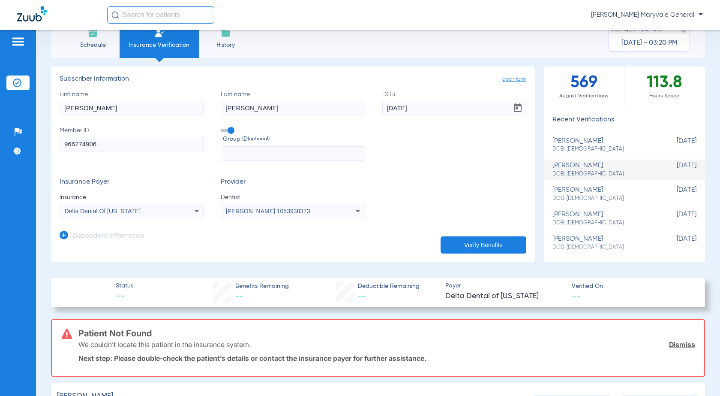
click at [173, 222] on app-dependent-form "Dependent Information" at bounding box center [293, 232] width 467 height 29
click at [173, 215] on div "Delta Dental Of [US_STATE]" at bounding box center [131, 211] width 143 height 10
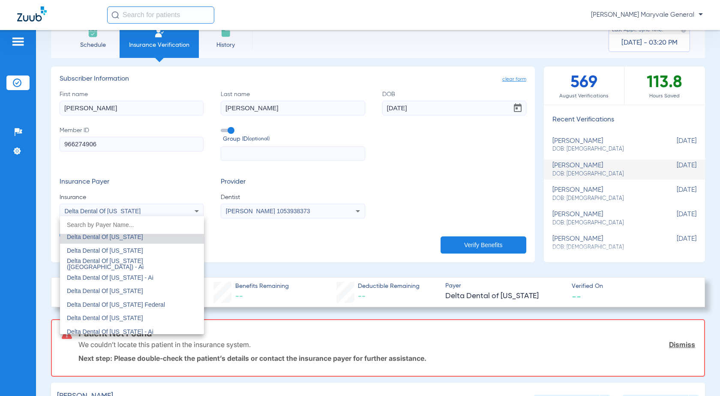
scroll to position [1637, 0]
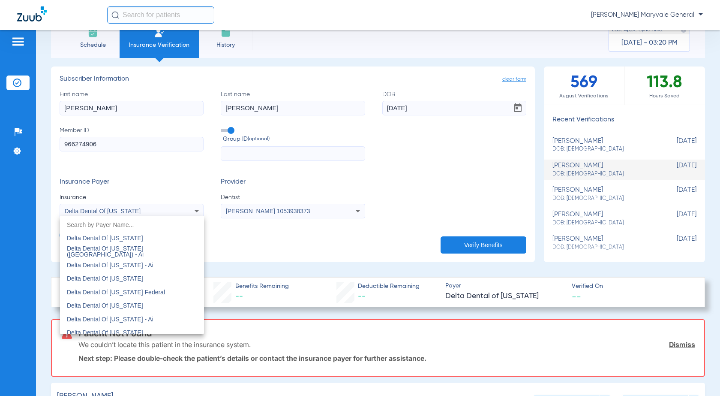
click at [260, 256] on div at bounding box center [360, 198] width 720 height 396
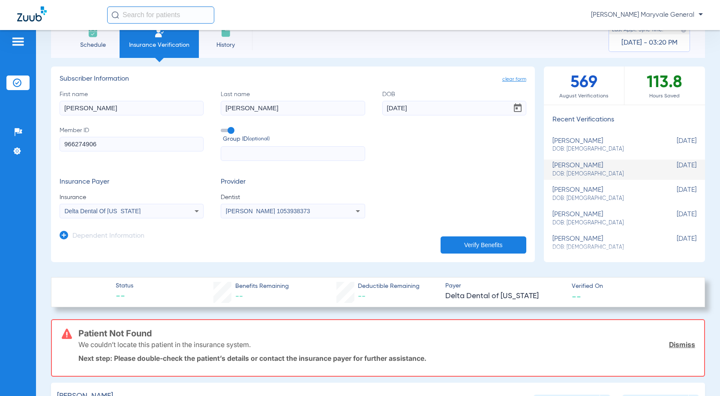
drag, startPoint x: 108, startPoint y: 149, endPoint x: 54, endPoint y: 146, distance: 54.9
click at [51, 147] on div "Schedule Insurance Verification History Last Appt. Sync Time: Today - 03:20 PM …" at bounding box center [378, 213] width 684 height 366
click at [130, 206] on div "Delta Dental Of [US_STATE]" at bounding box center [131, 211] width 143 height 10
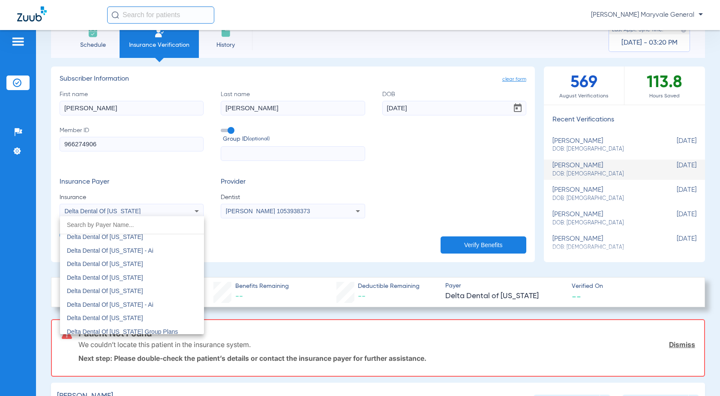
scroll to position [1722, 0]
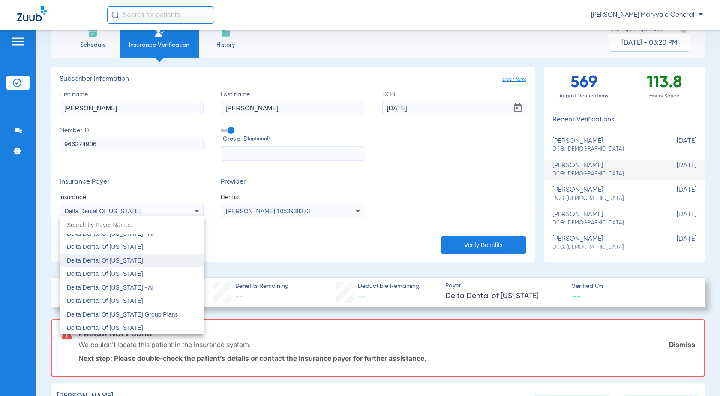
click at [135, 263] on mat-option "Delta Dental Of [US_STATE]" at bounding box center [132, 260] width 144 height 14
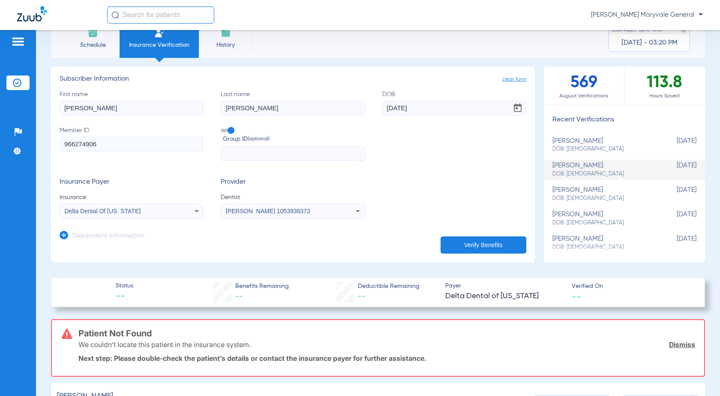
click at [277, 249] on app-manual-verification-form "clear form Subscriber Information First name miguel Last name garcia DOB 01/27/…" at bounding box center [293, 163] width 484 height 195
click at [460, 248] on button "Verify Benefits" at bounding box center [484, 244] width 86 height 17
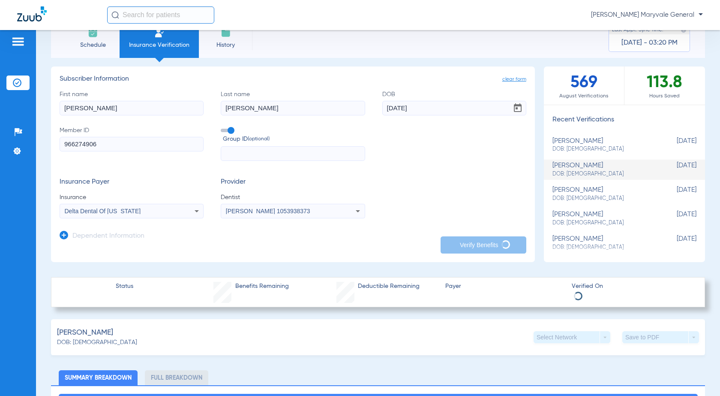
click at [102, 144] on input "966274906" at bounding box center [132, 144] width 144 height 15
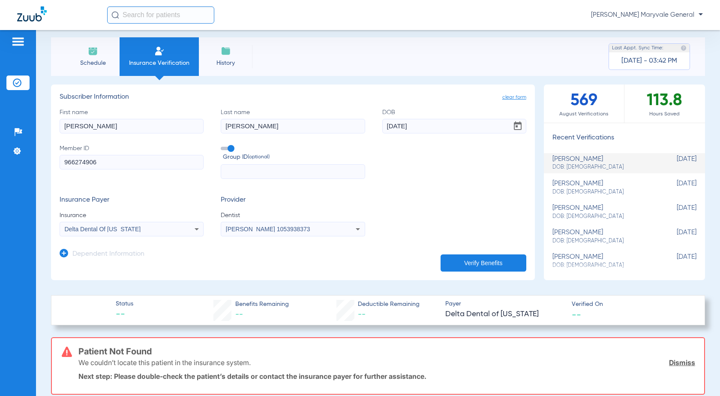
scroll to position [0, 0]
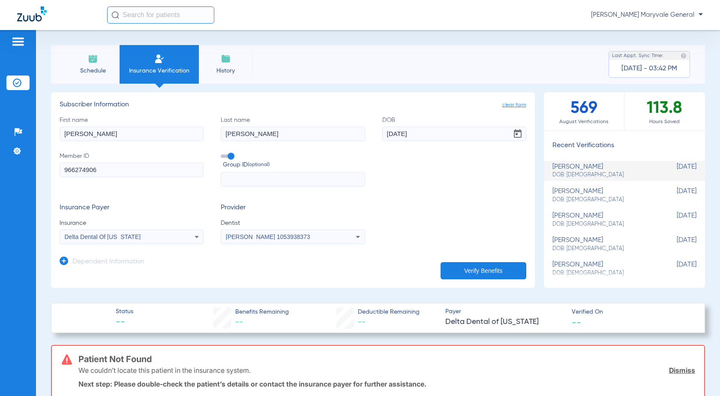
click at [177, 236] on div "Delta Dental Of [US_STATE]" at bounding box center [131, 236] width 143 height 10
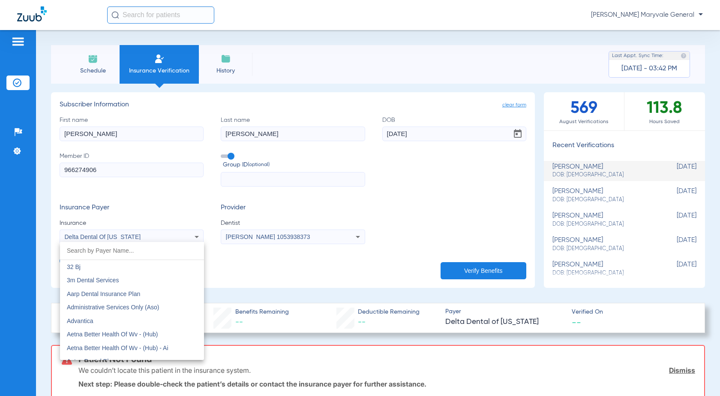
scroll to position [1655, 0]
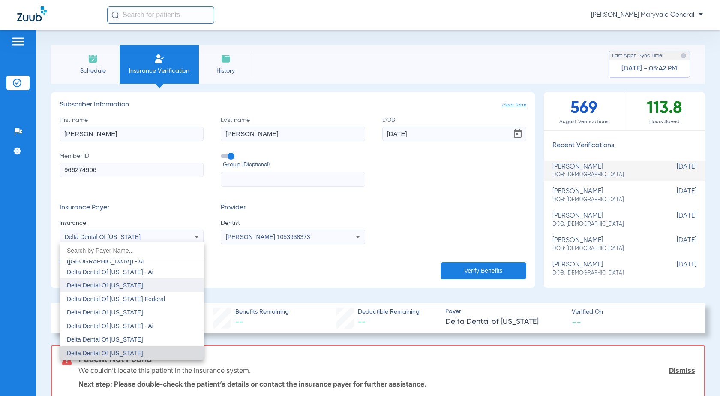
click at [157, 285] on mat-option "Delta Dental Of [US_STATE]" at bounding box center [132, 285] width 144 height 14
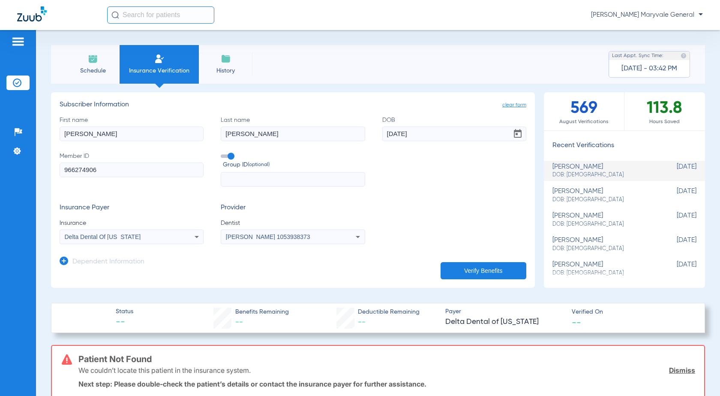
click at [292, 266] on app-dependent-form "Dependent Information" at bounding box center [293, 258] width 467 height 29
click at [490, 267] on button "Verify Benefits" at bounding box center [484, 270] width 86 height 17
click at [141, 236] on div "Delta Dental Of [US_STATE]" at bounding box center [119, 237] width 108 height 6
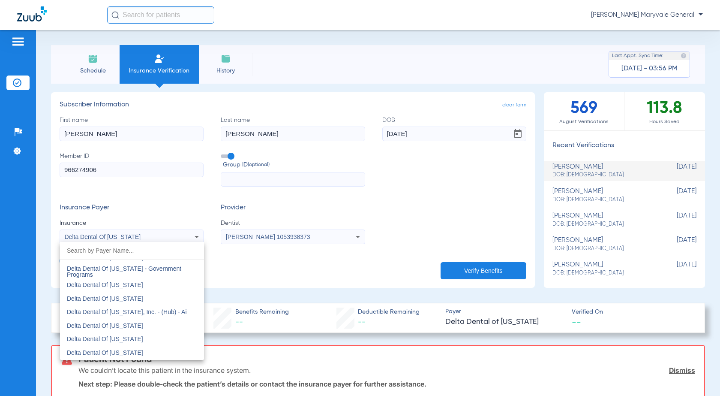
scroll to position [1862, 0]
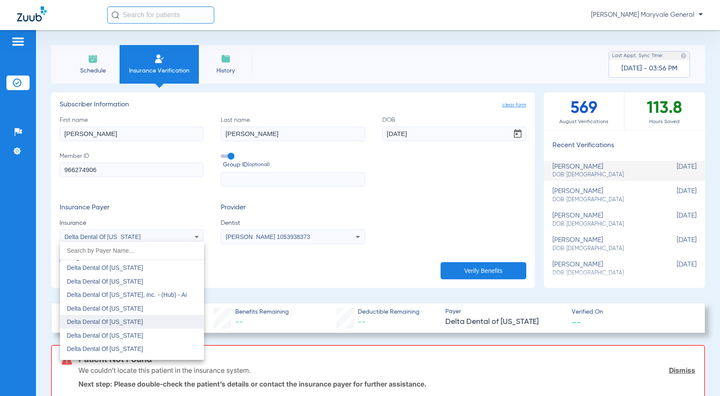
click at [155, 326] on mat-option "Delta Dental Of [US_STATE]" at bounding box center [132, 322] width 144 height 14
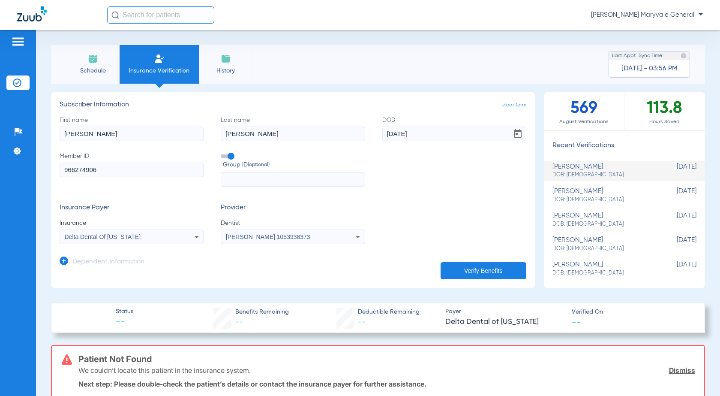
click at [270, 279] on app-manual-verification-form "clear form Subscriber Information First name miguel Last name garcia DOB 01/27/…" at bounding box center [293, 189] width 484 height 195
click at [450, 275] on button "Verify Benefits" at bounding box center [484, 270] width 86 height 17
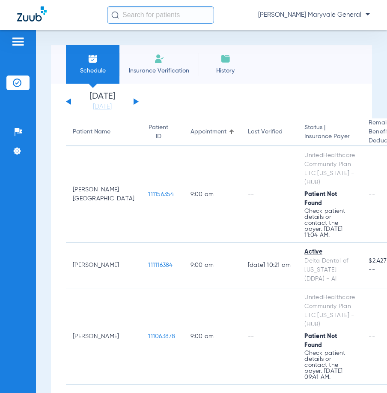
click at [155, 67] on span "Insurance Verification" at bounding box center [159, 70] width 66 height 9
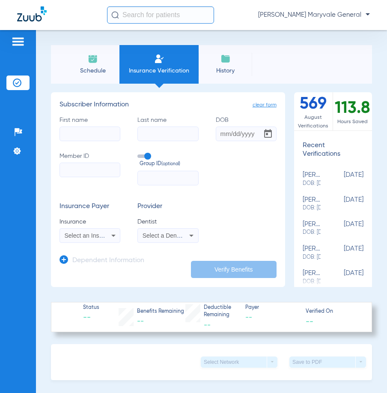
click at [86, 172] on input "Member ID" at bounding box center [90, 169] width 61 height 15
paste input "51000001246434"
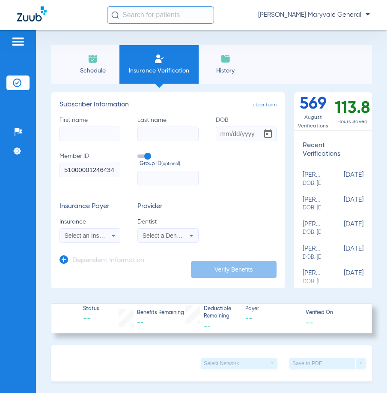
type input "51000001246434"
click at [106, 234] on div "Select an Insurance" at bounding box center [90, 235] width 60 height 10
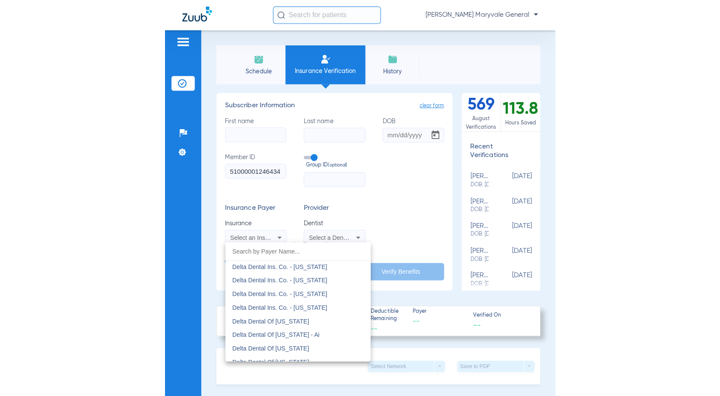
scroll to position [1557, 0]
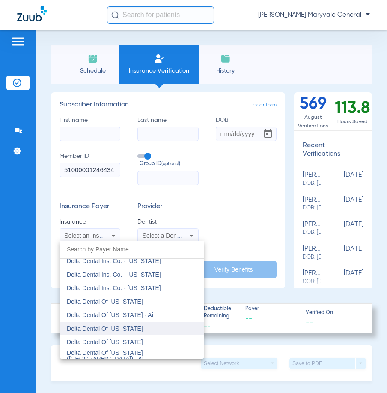
click at [131, 333] on mat-option "Delta Dental Of [US_STATE]" at bounding box center [132, 328] width 144 height 14
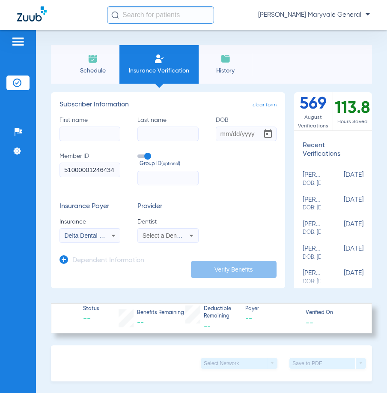
click at [155, 238] on span "Select a Dentist" at bounding box center [164, 235] width 42 height 7
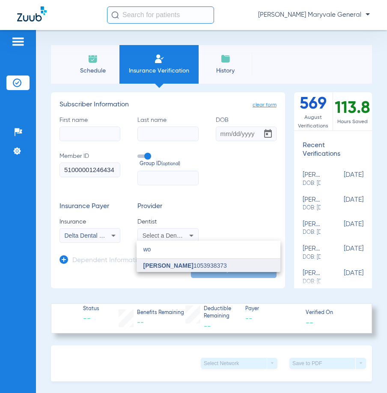
type input "wo"
click at [159, 267] on span "[PERSON_NAME]" at bounding box center [169, 265] width 50 height 7
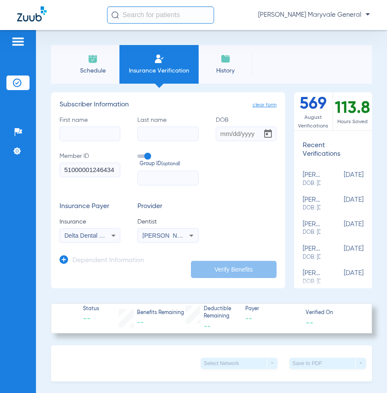
click at [102, 133] on input "First name" at bounding box center [90, 133] width 61 height 15
type input "ruby"
click at [168, 133] on input "Last name Required" at bounding box center [168, 133] width 61 height 15
type input "[PERSON_NAME]"
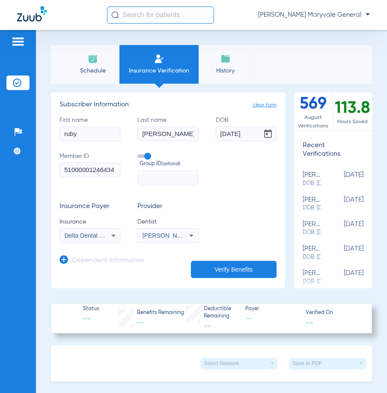
type input "[DATE]"
click at [238, 182] on div "First name [PERSON_NAME] Last name [PERSON_NAME] [DEMOGRAPHIC_DATA] Member ID 5…" at bounding box center [168, 150] width 217 height 69
click at [245, 275] on button "Verify Benefits" at bounding box center [234, 269] width 86 height 17
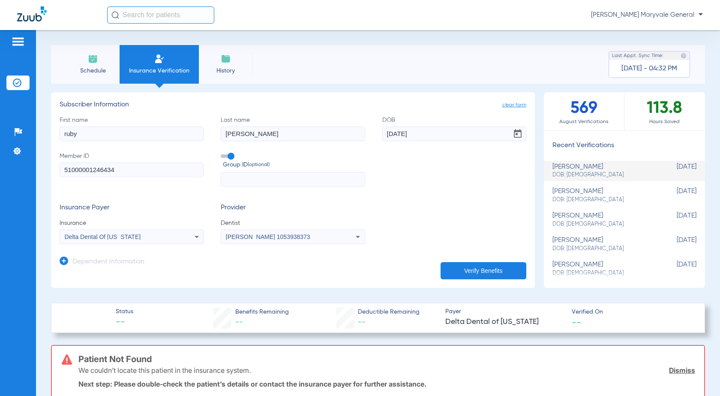
click at [175, 236] on div "Delta Dental Of [US_STATE]" at bounding box center [131, 236] width 143 height 10
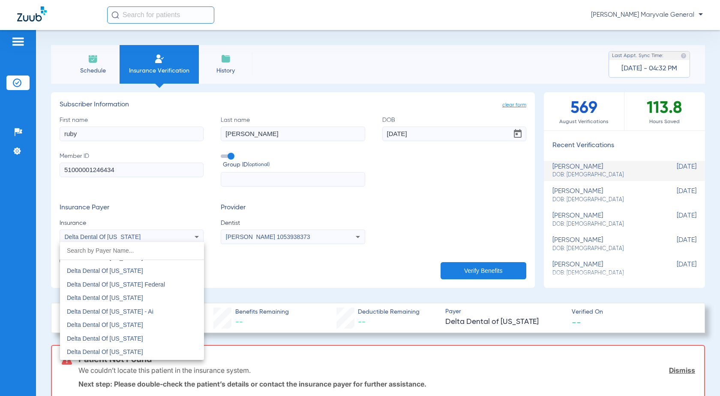
scroll to position [1671, 0]
click at [224, 158] on div at bounding box center [360, 198] width 720 height 396
click at [228, 156] on span at bounding box center [227, 155] width 13 height 3
click at [222, 153] on input "Group ID (optional)" at bounding box center [222, 153] width 0 height 0
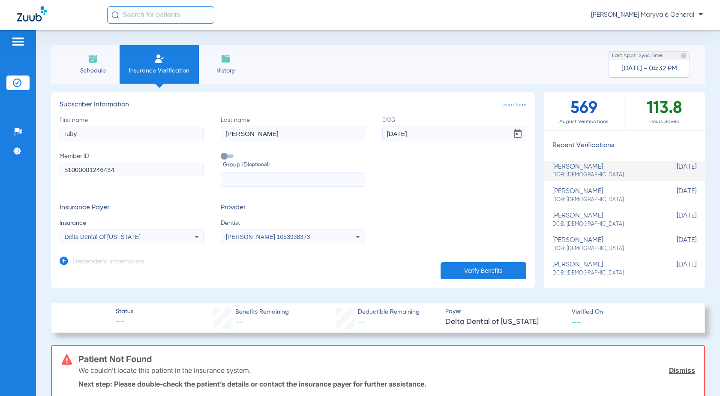
click at [259, 154] on label "Group ID (optional)" at bounding box center [293, 161] width 144 height 18
click at [222, 153] on input "Group ID (optional)" at bounding box center [222, 153] width 0 height 0
click at [224, 155] on span at bounding box center [227, 155] width 13 height 3
click at [222, 153] on input "Group ID (optional)" at bounding box center [222, 153] width 0 height 0
click at [387, 184] on div "First name [PERSON_NAME] Last name [PERSON_NAME] [DEMOGRAPHIC_DATA] Member ID 5…" at bounding box center [293, 151] width 467 height 71
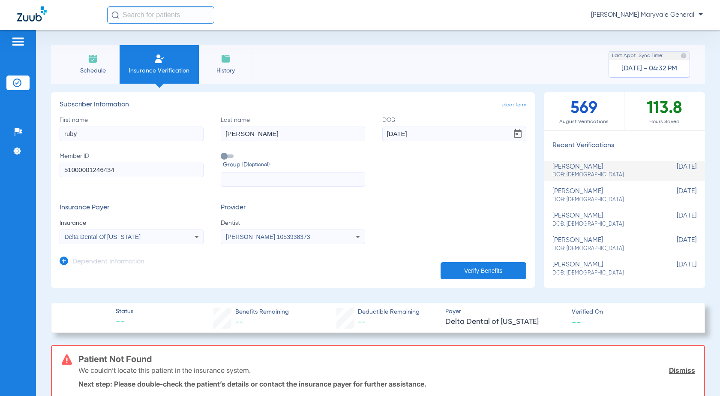
click at [387, 275] on button "Verify Benefits" at bounding box center [484, 270] width 86 height 17
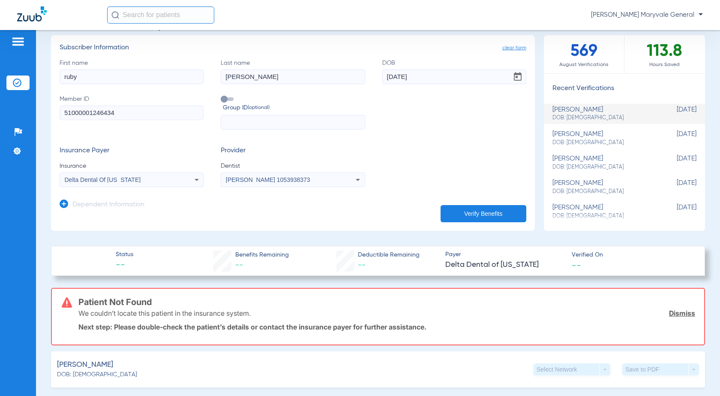
scroll to position [0, 0]
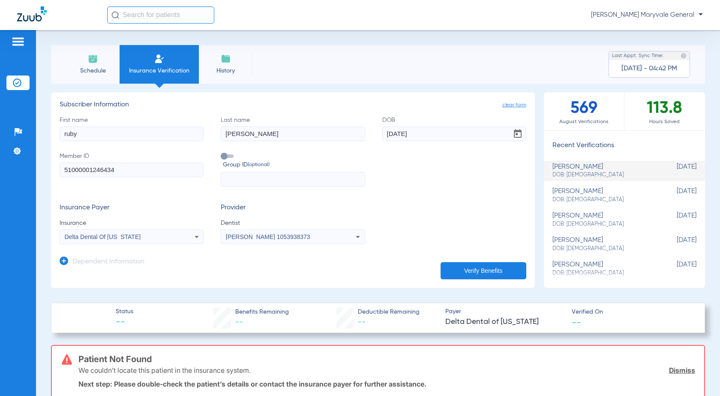
click at [188, 237] on div "Delta Dental Of [US_STATE]" at bounding box center [131, 236] width 143 height 10
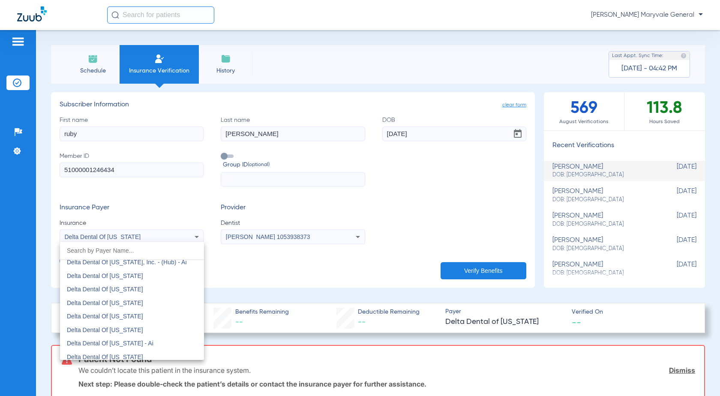
scroll to position [1899, 0]
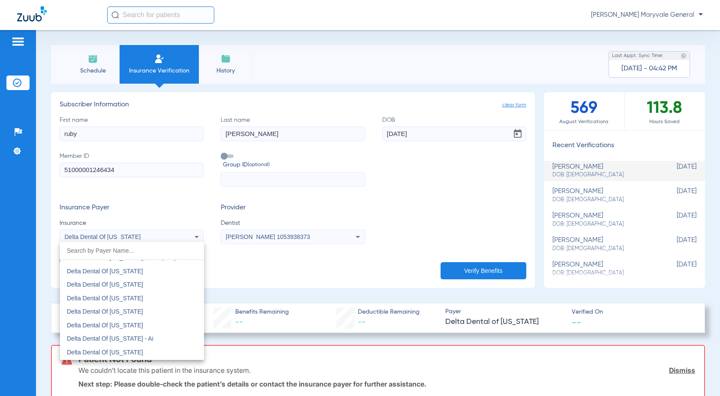
click at [159, 285] on mat-option "Delta Dental Of [US_STATE]" at bounding box center [132, 284] width 144 height 14
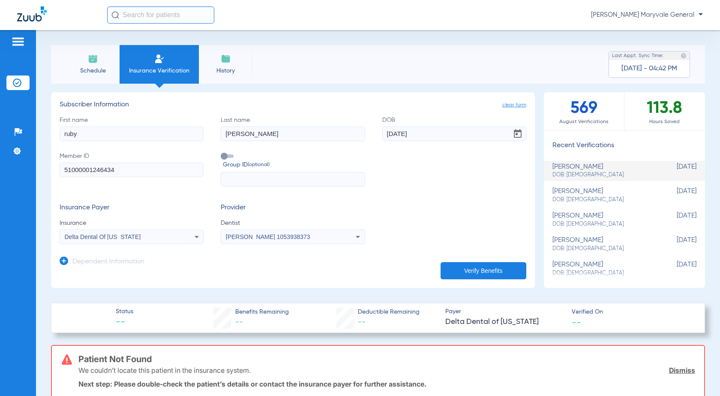
click at [387, 278] on button "Verify Benefits" at bounding box center [484, 270] width 86 height 17
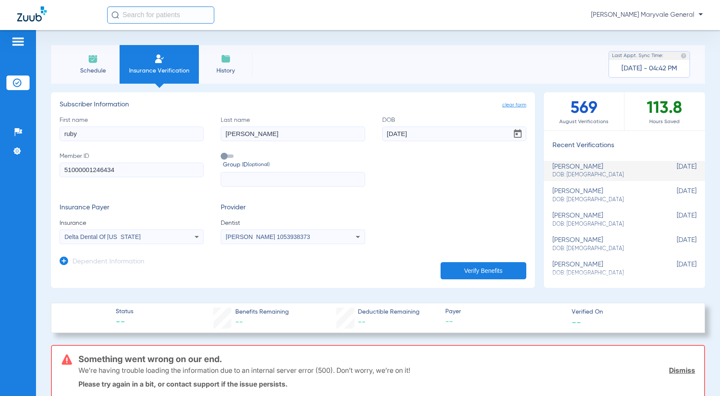
click at [174, 237] on div "Delta Dental Of [US_STATE]" at bounding box center [131, 236] width 143 height 10
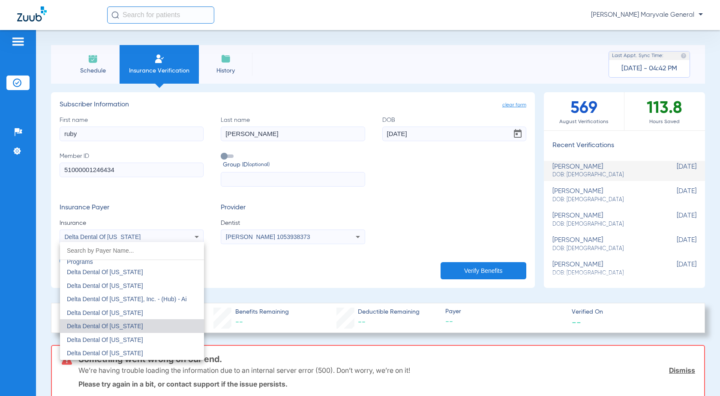
scroll to position [1865, 0]
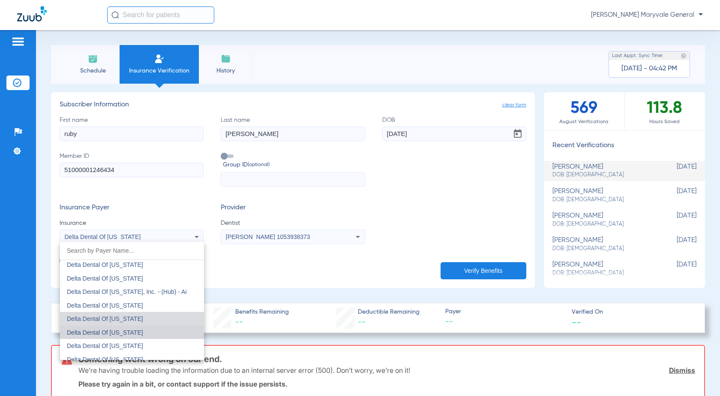
click at [169, 338] on mat-option "Delta Dental Of [US_STATE]" at bounding box center [132, 332] width 144 height 14
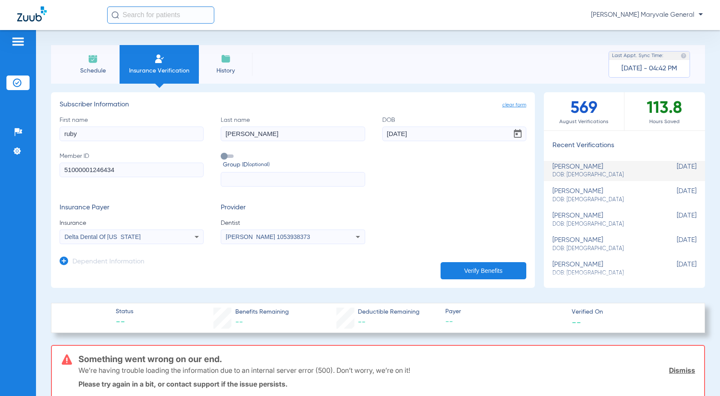
click at [387, 269] on button "Verify Benefits" at bounding box center [484, 270] width 86 height 17
